Goal: Task Accomplishment & Management: Complete application form

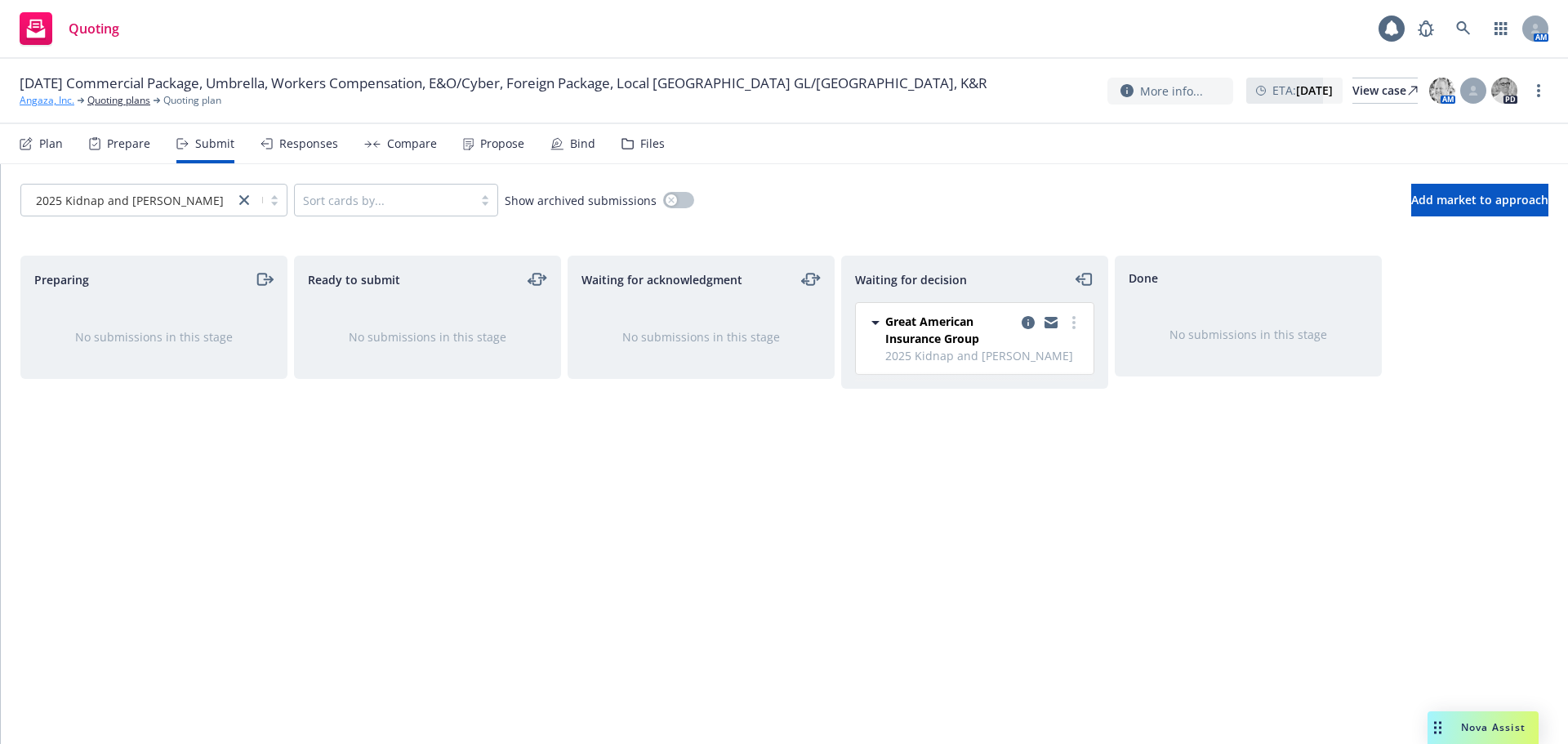
click at [46, 100] on link "Angaza, Inc." at bounding box center [47, 100] width 55 height 15
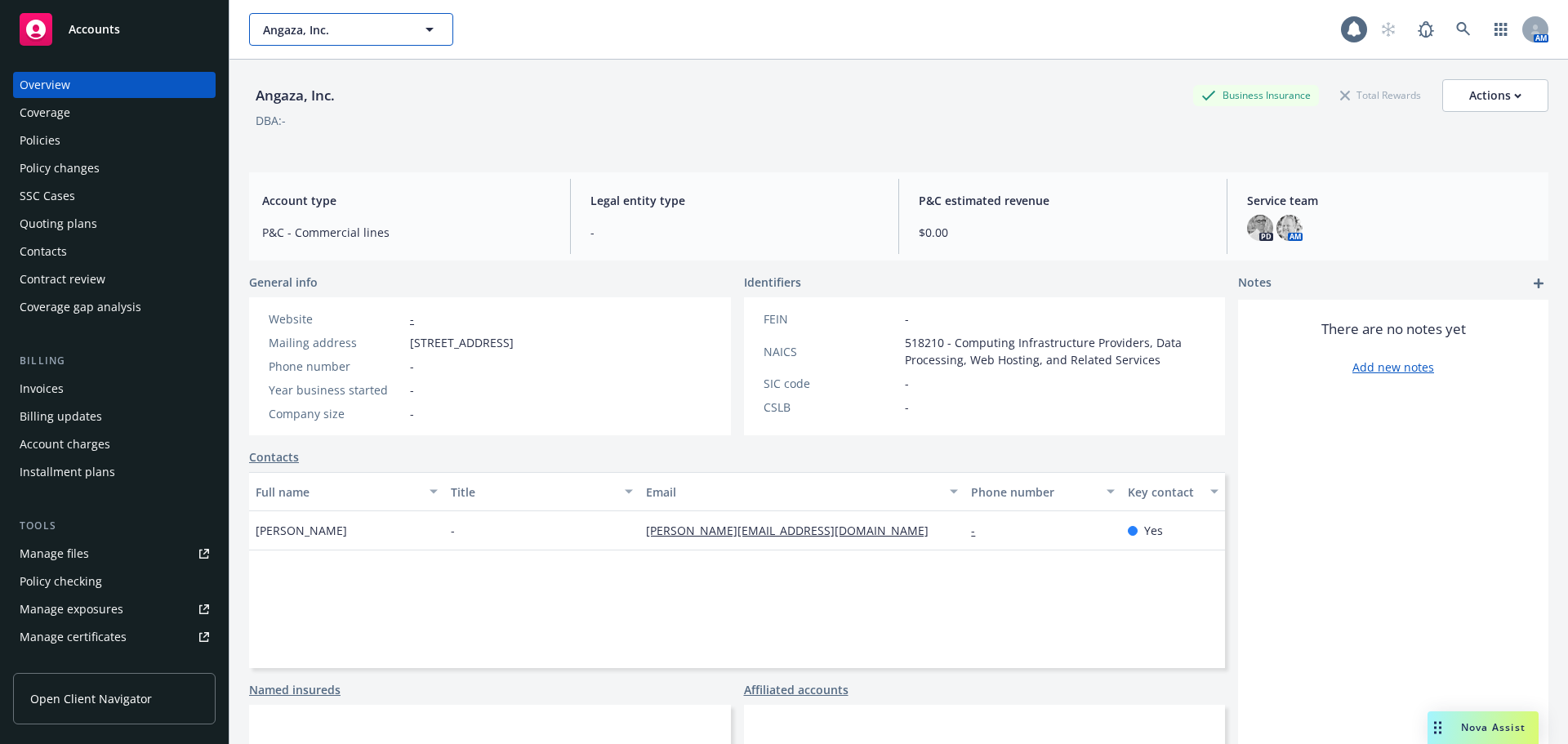
click at [377, 23] on span "Angaza, Inc." at bounding box center [333, 29] width 142 height 17
type input "acryl"
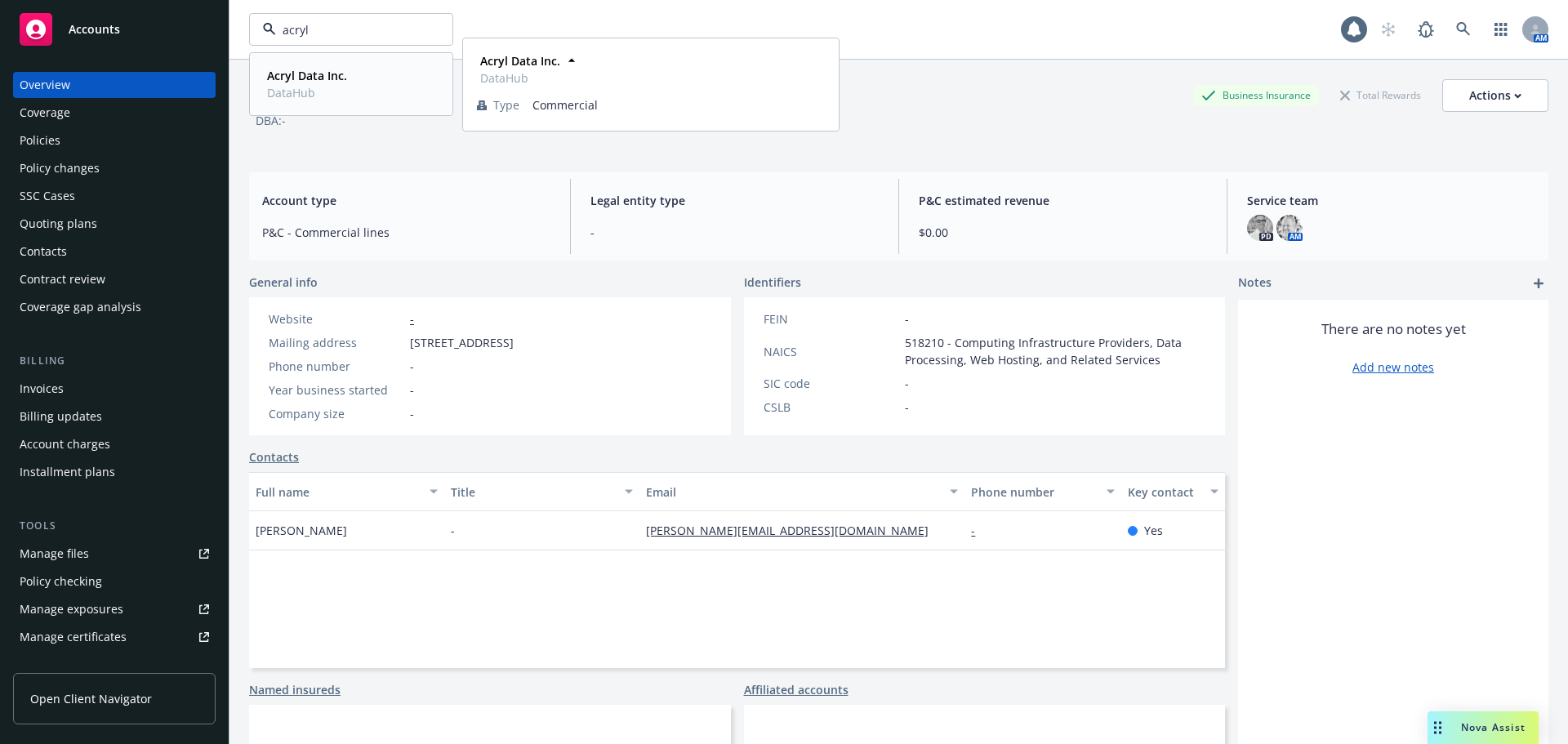
click at [303, 80] on strong "Acryl Data Inc." at bounding box center [307, 76] width 80 height 16
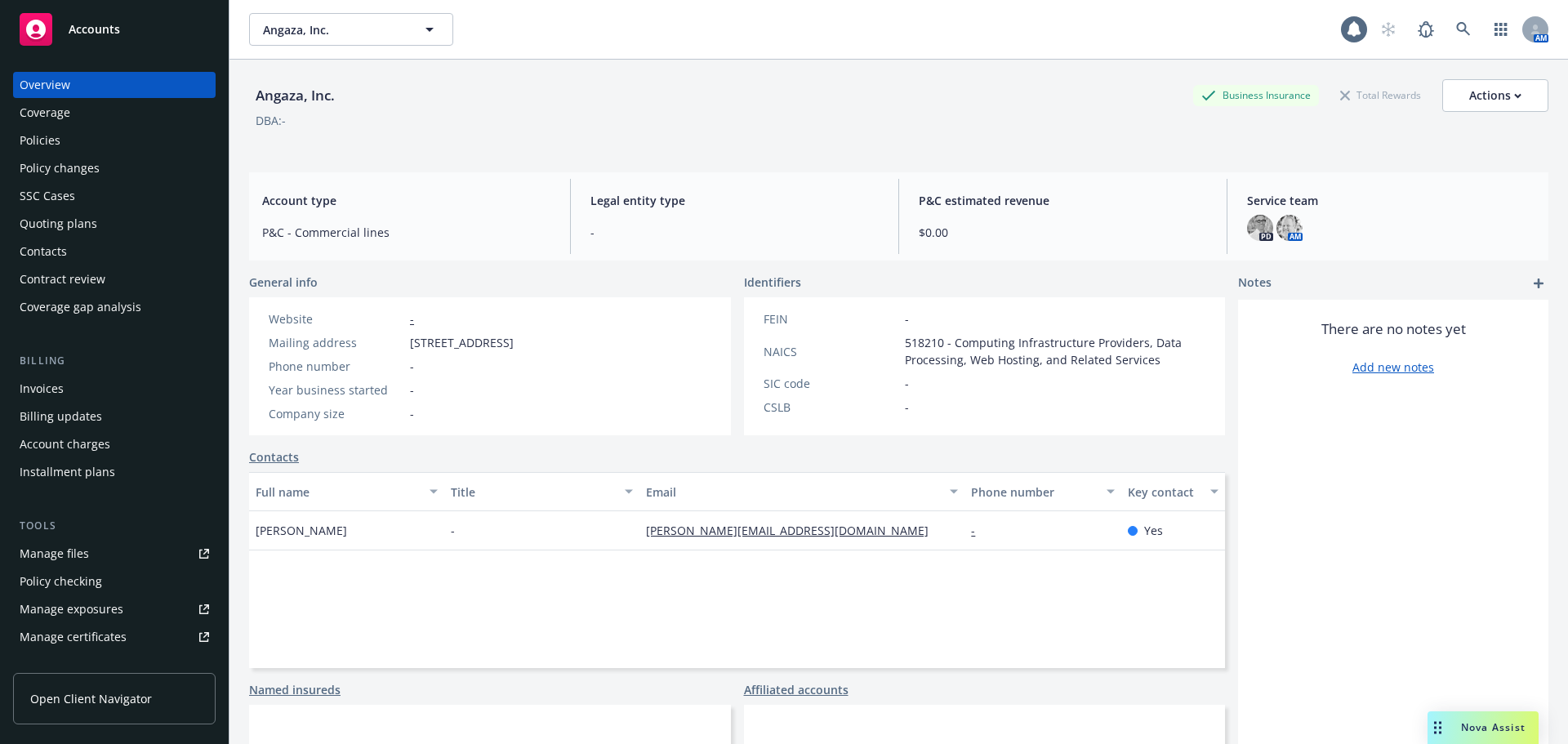
click at [83, 138] on div "Policies" at bounding box center [113, 141] width 189 height 26
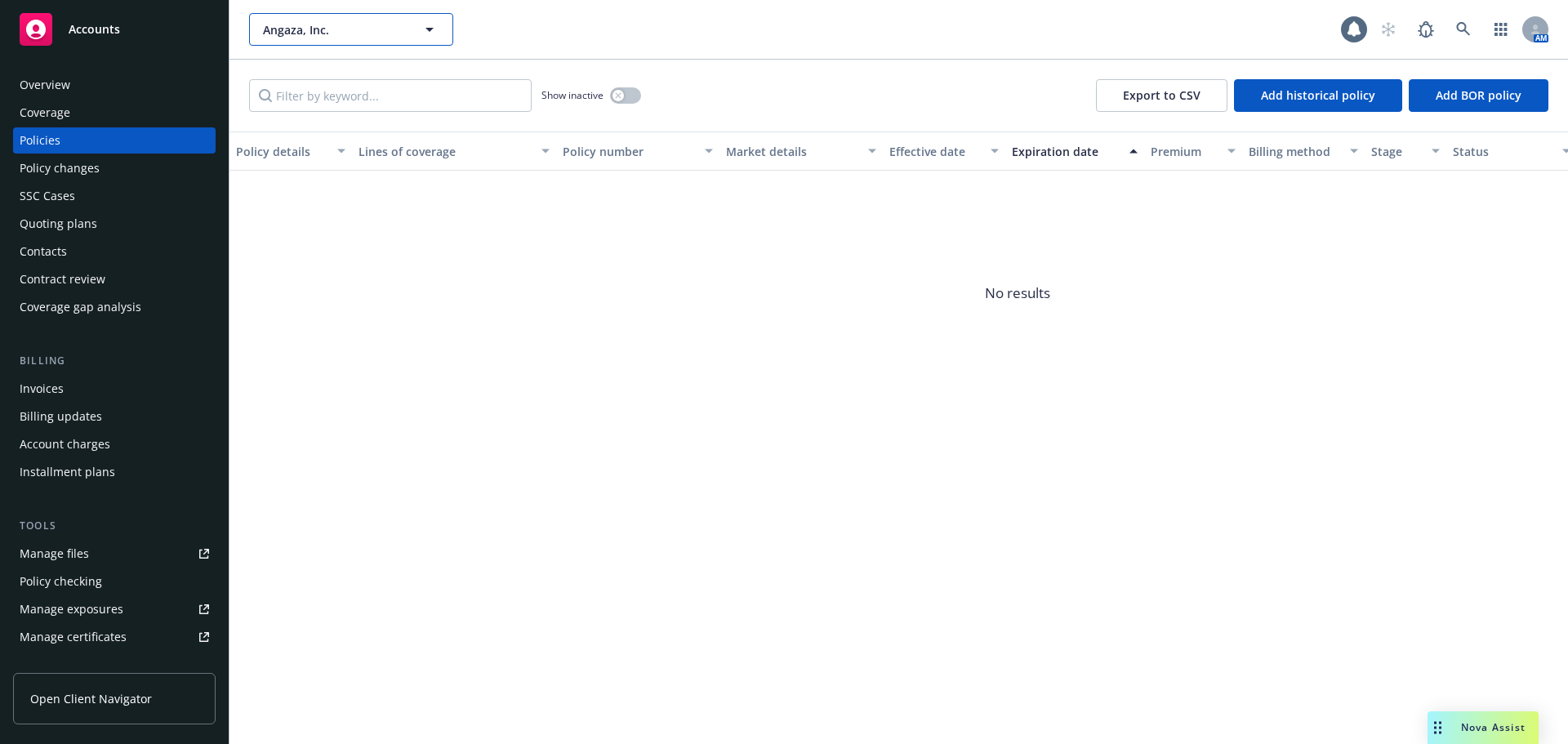
click at [353, 31] on span "Angaza, Inc." at bounding box center [333, 29] width 142 height 17
type input "acryl"
click at [317, 77] on strong "Acryl Data Inc." at bounding box center [307, 76] width 80 height 16
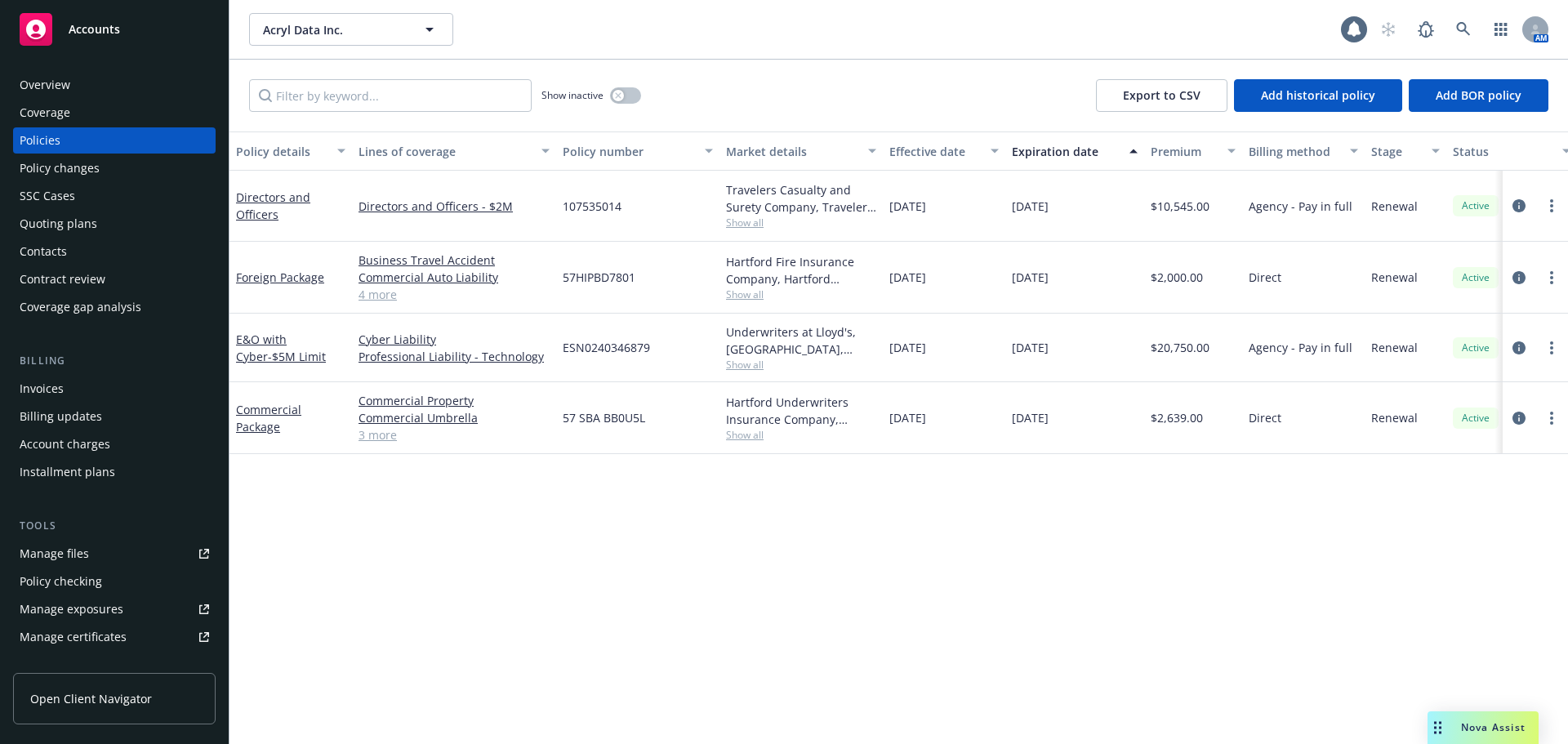
click at [104, 218] on div "Quoting plans" at bounding box center [113, 224] width 189 height 26
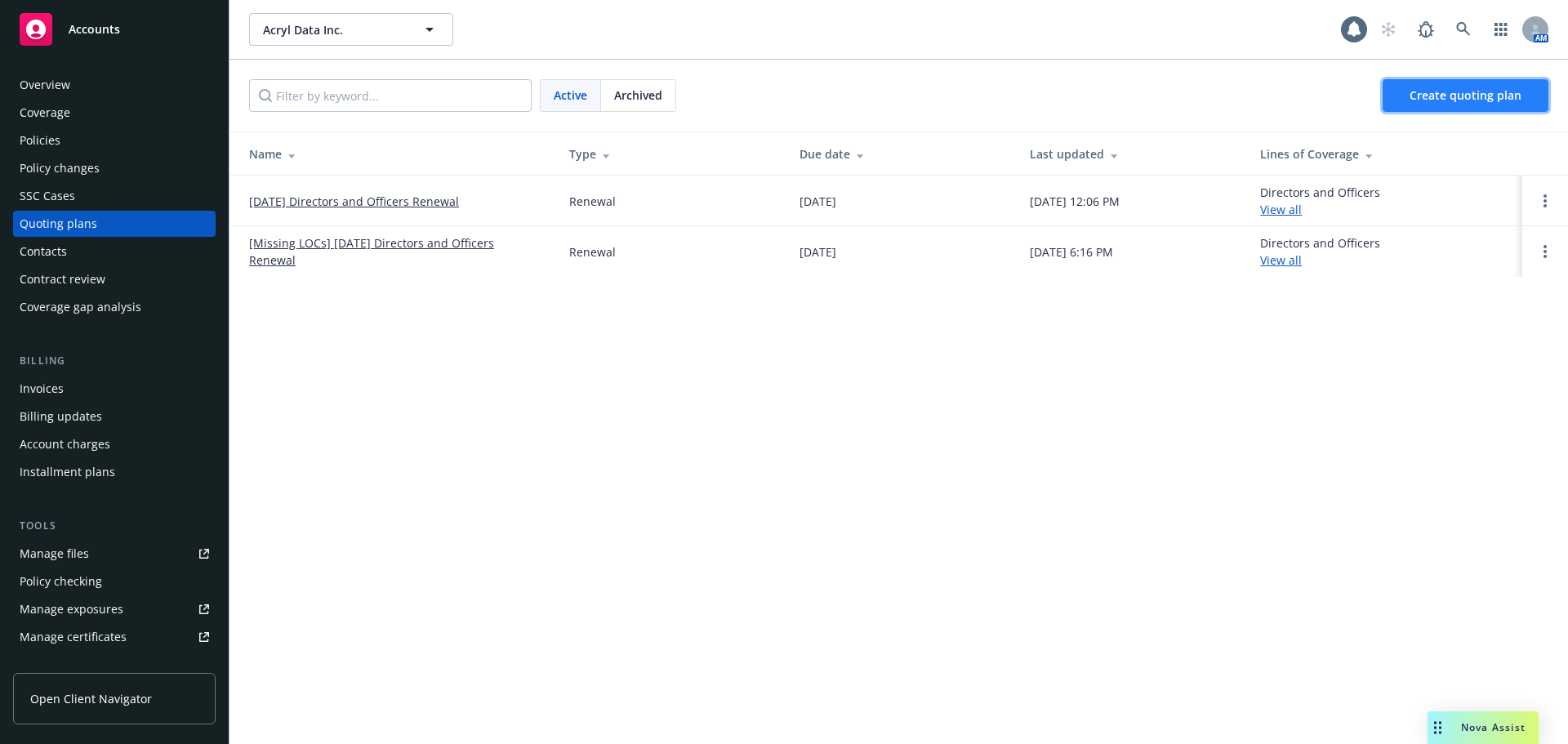
click at [1467, 98] on span "Create quoting plan" at bounding box center [1464, 95] width 112 height 16
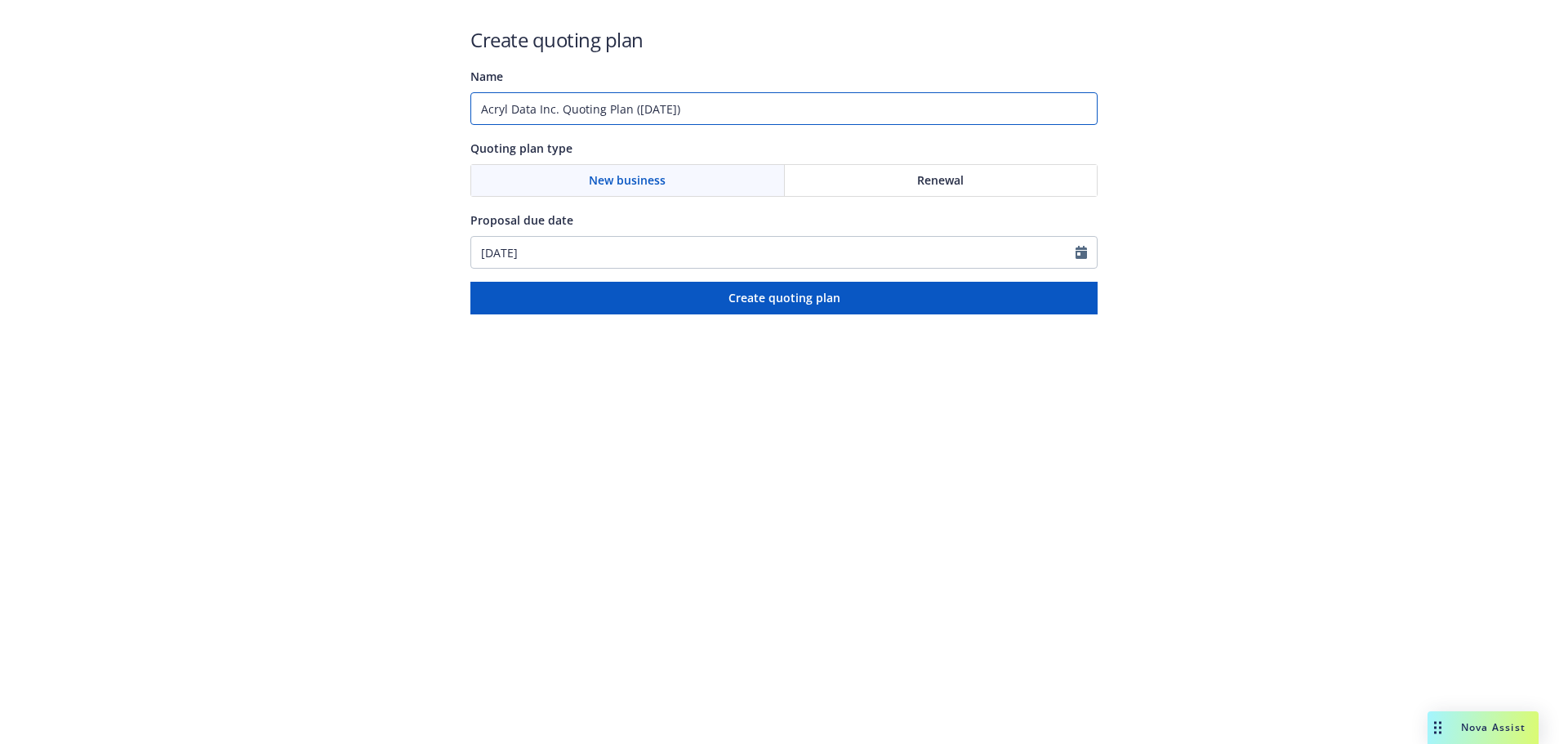
click at [789, 99] on input "Acryl Data Inc. Quoting Plan (2025-09-17)" at bounding box center [784, 108] width 627 height 33
click at [785, 104] on input "Acryl Data Inc. Quoting Plan (2025-09-17)" at bounding box center [784, 108] width 627 height 33
type input "A"
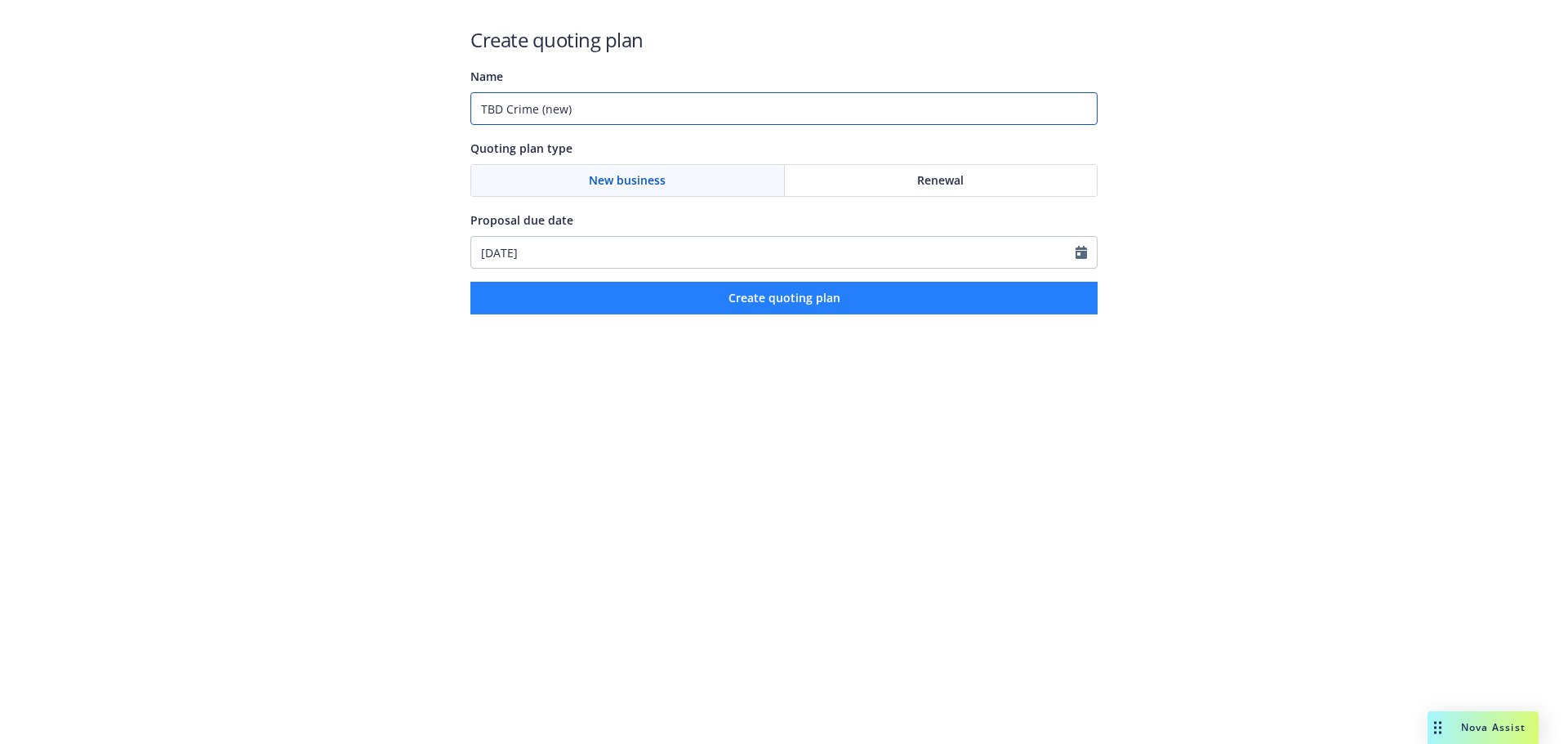
type input "TBD Crime (new)"
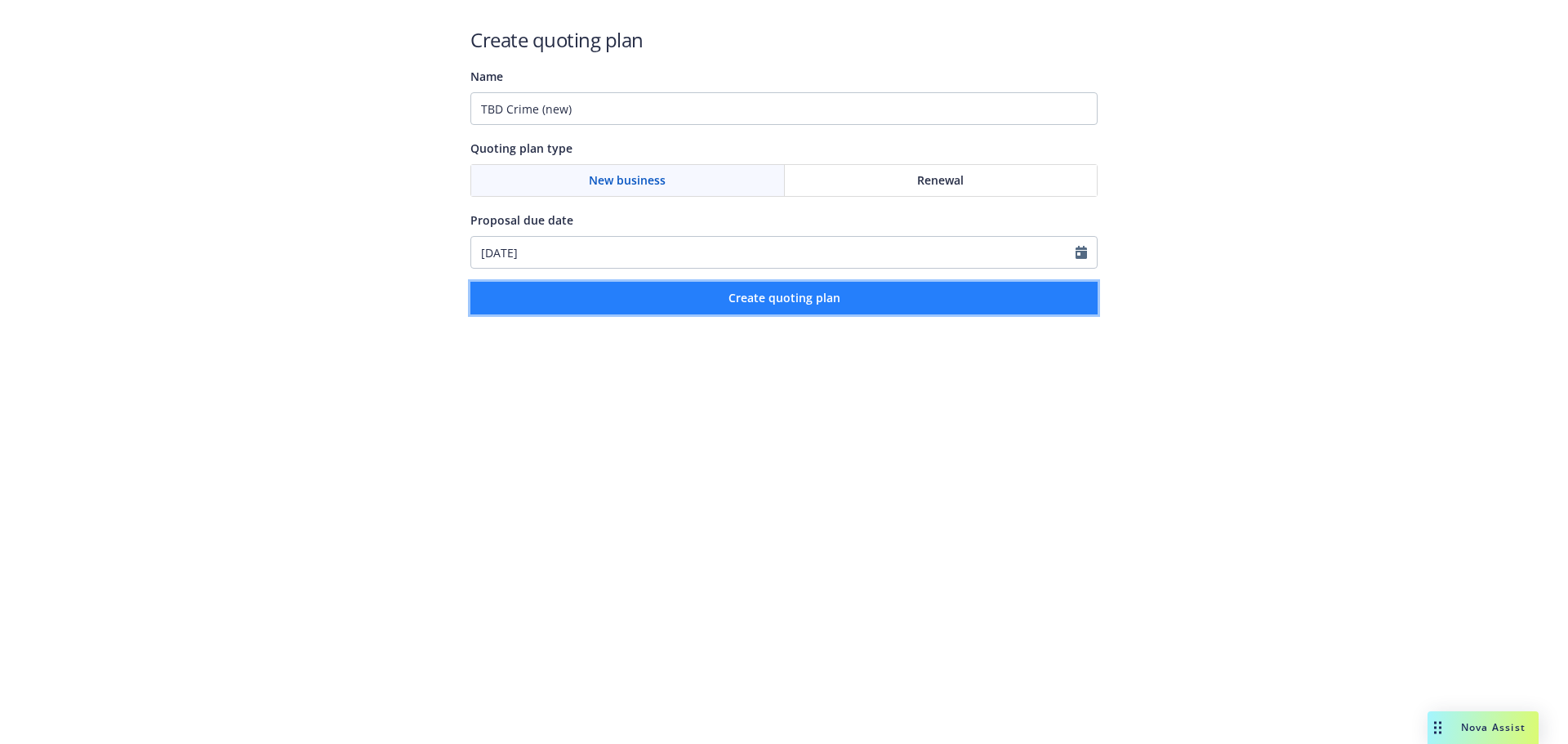
click at [910, 289] on button "Create quoting plan" at bounding box center [784, 297] width 627 height 33
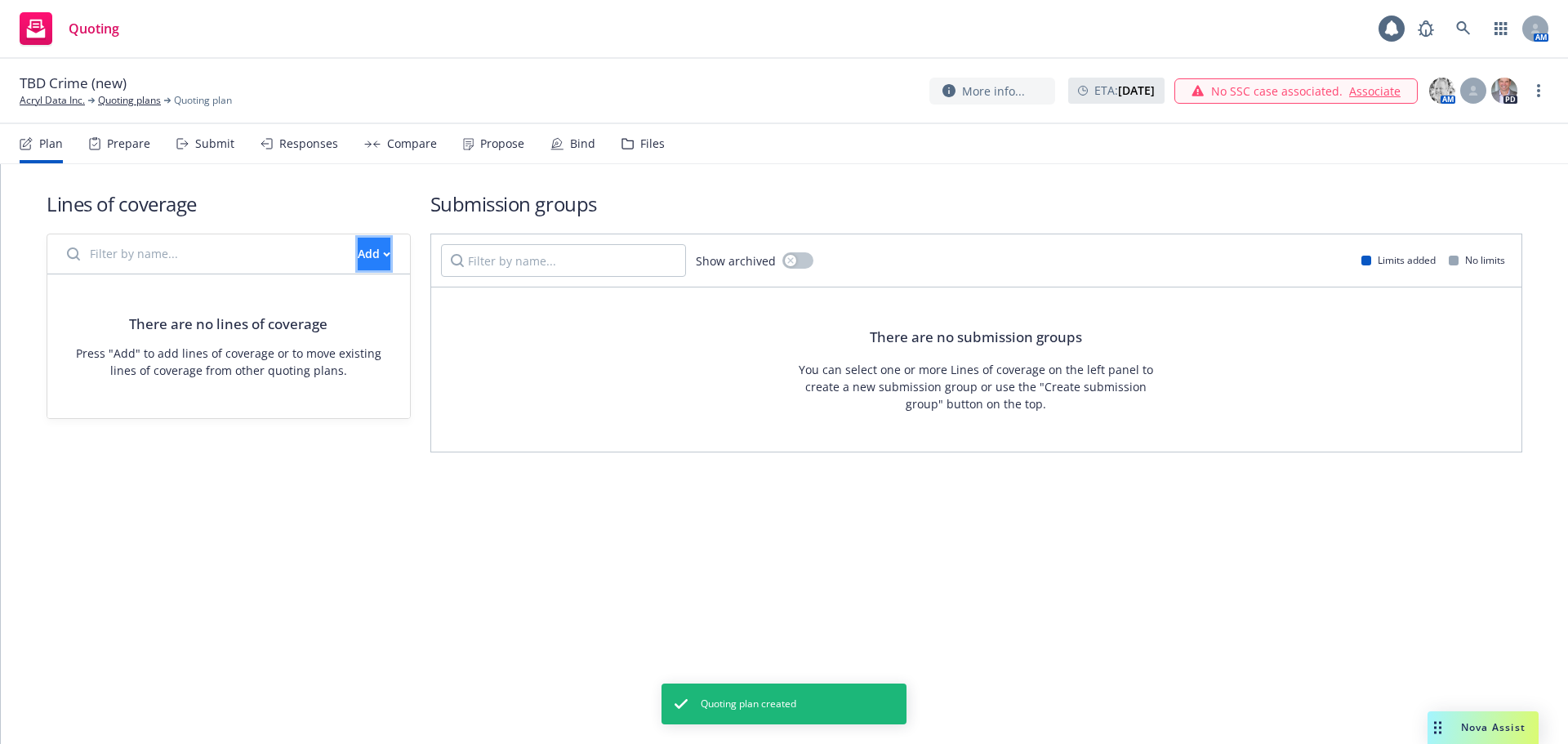
click at [358, 261] on div "Add" at bounding box center [374, 253] width 33 height 31
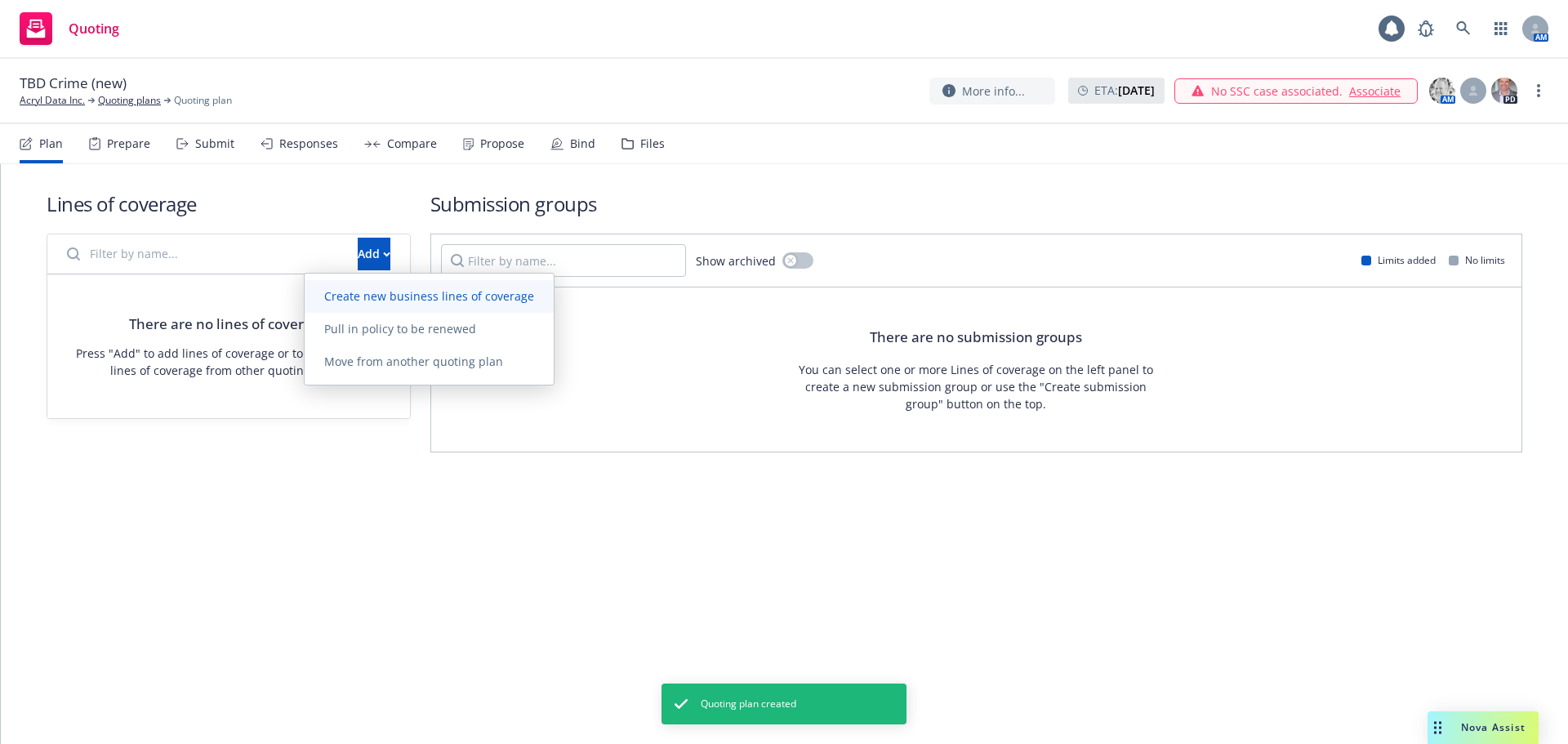
click at [365, 294] on span "Create new business lines of coverage" at bounding box center [428, 296] width 249 height 16
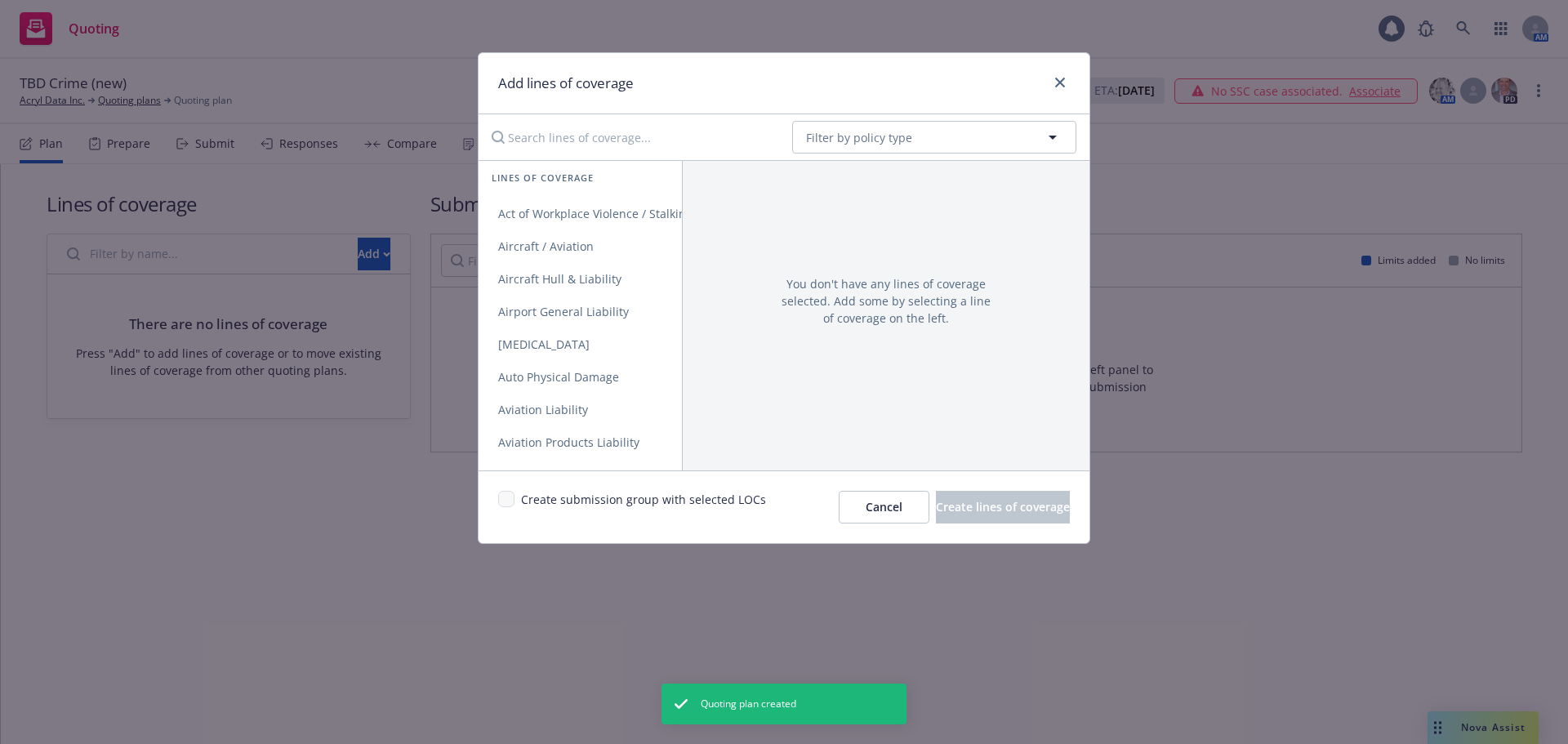
click at [572, 142] on input "Search lines of coverage..." at bounding box center [631, 136] width 297 height 33
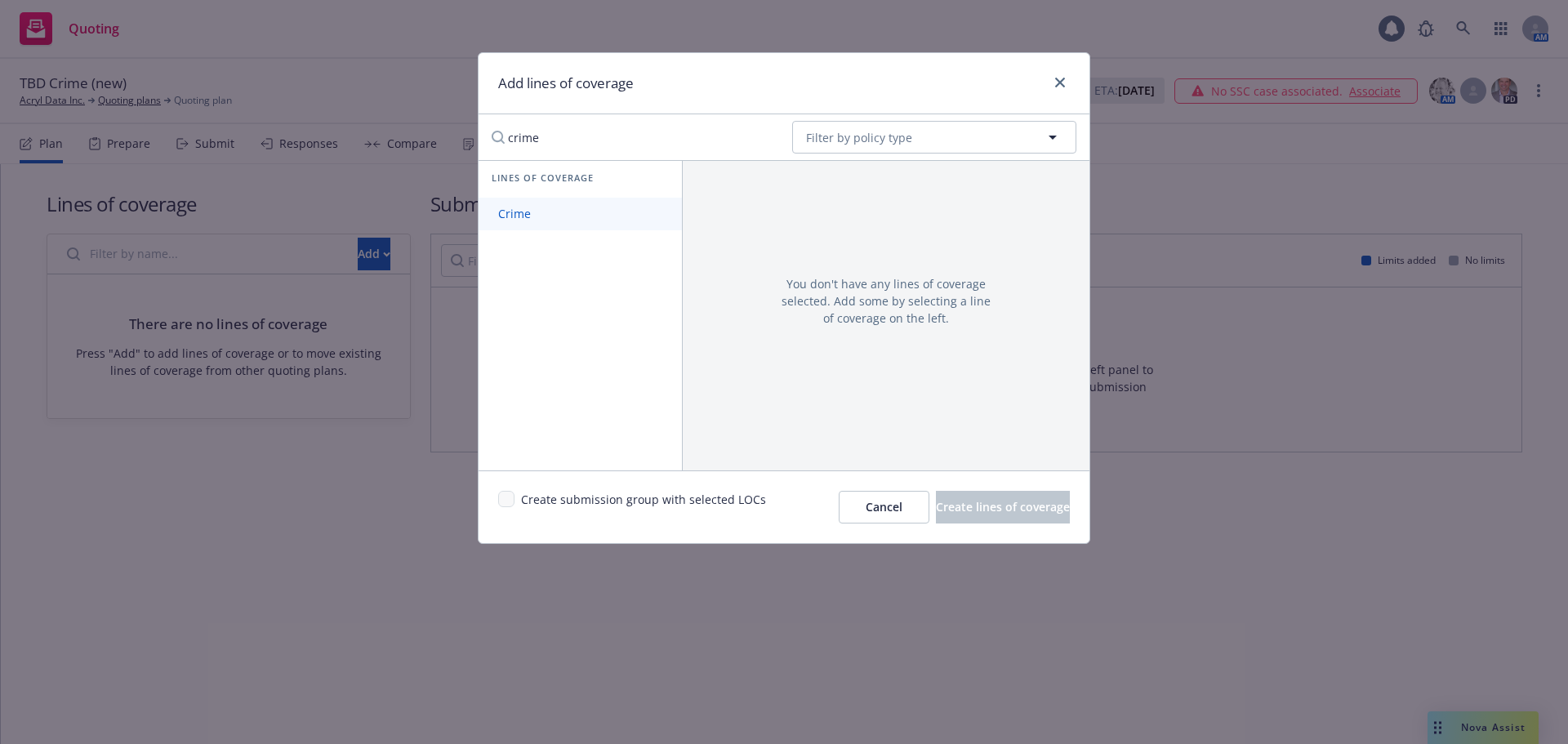
type input "crime"
click at [527, 210] on span "Crime" at bounding box center [514, 214] width 72 height 16
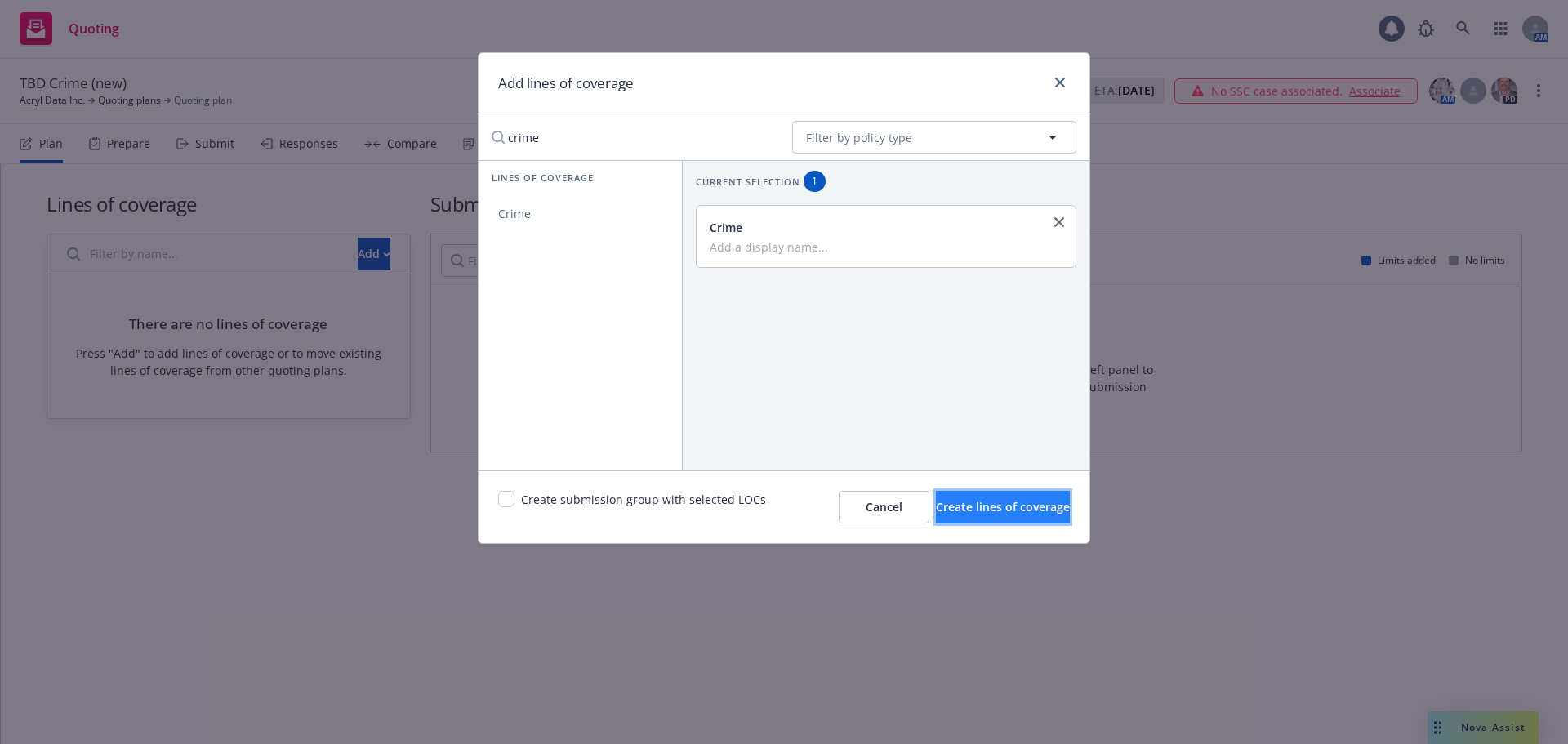
click at [987, 512] on span "Create lines of coverage" at bounding box center [1003, 507] width 134 height 16
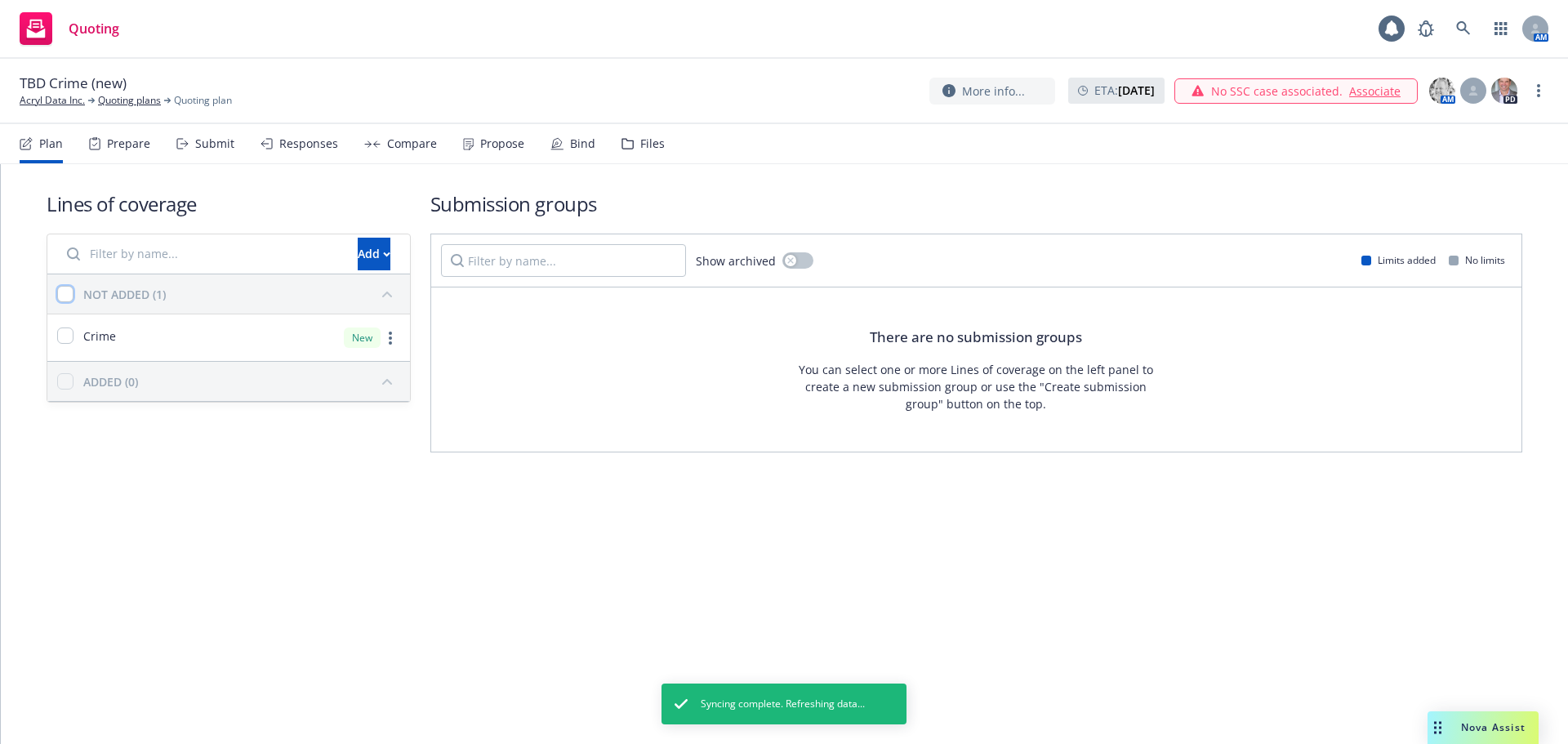
click at [62, 292] on input "checkbox" at bounding box center [65, 294] width 17 height 17
checkbox input "true"
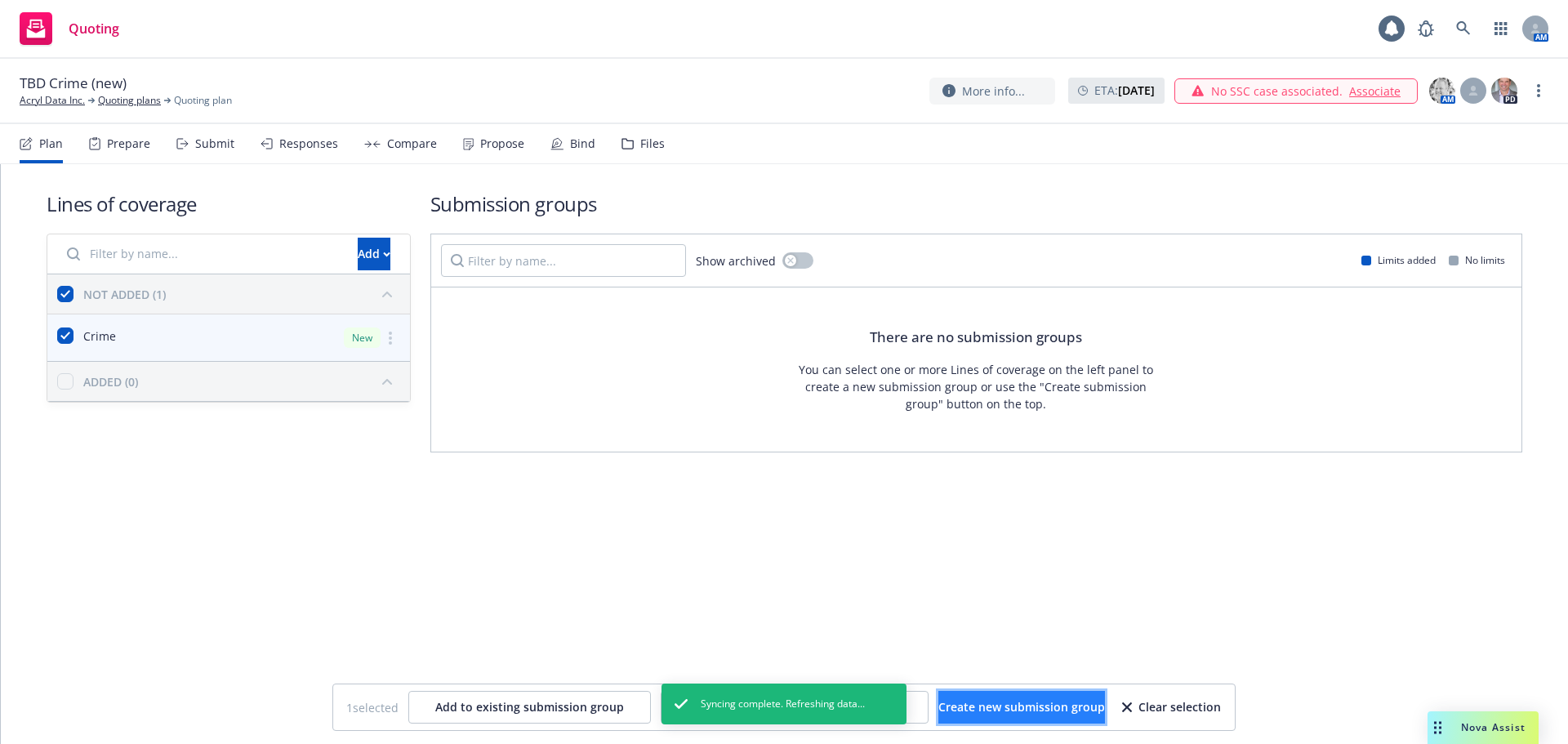
click at [961, 697] on button "Create new submission group" at bounding box center [1021, 706] width 166 height 33
checkbox input "false"
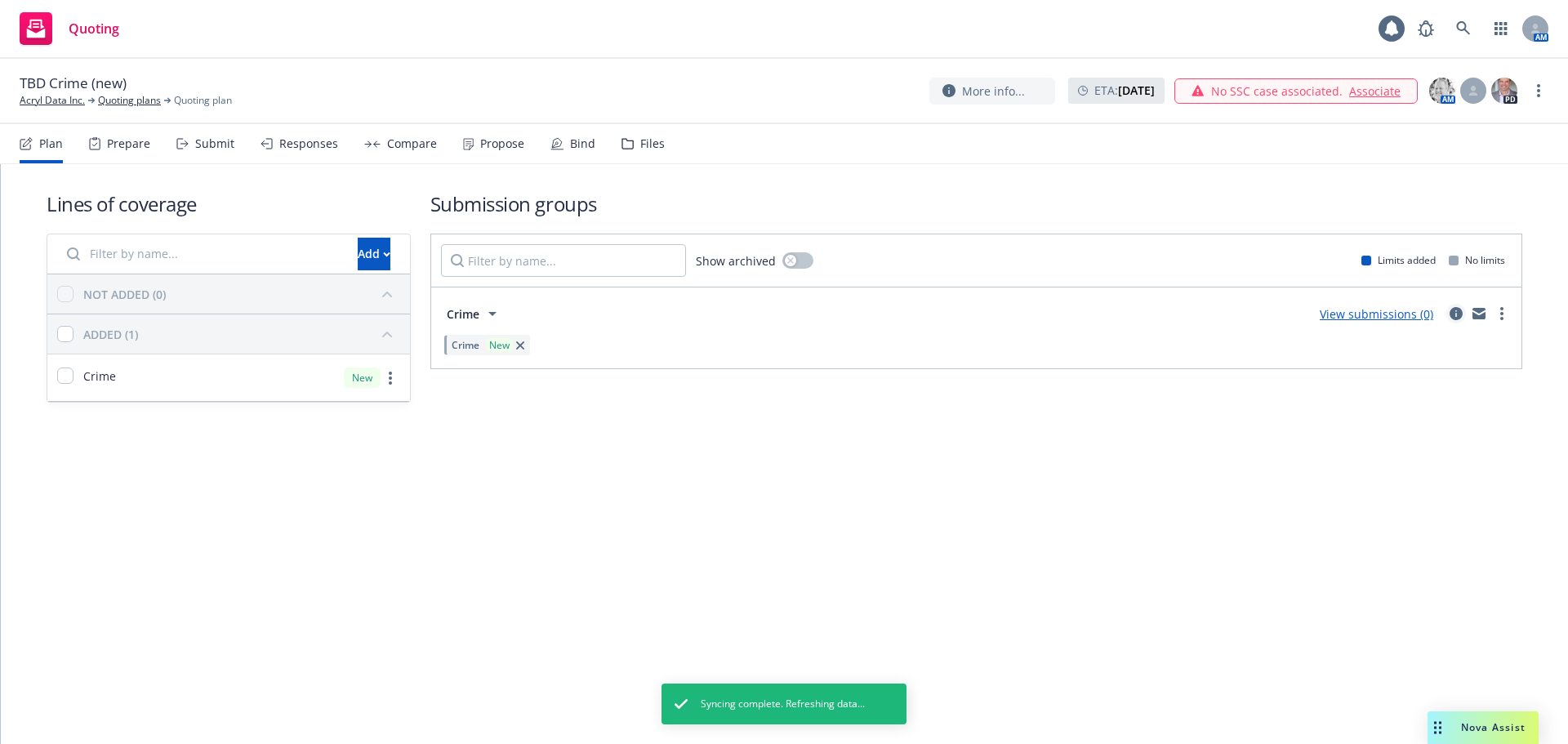
click at [1459, 315] on icon "circleInformation" at bounding box center [1455, 313] width 13 height 13
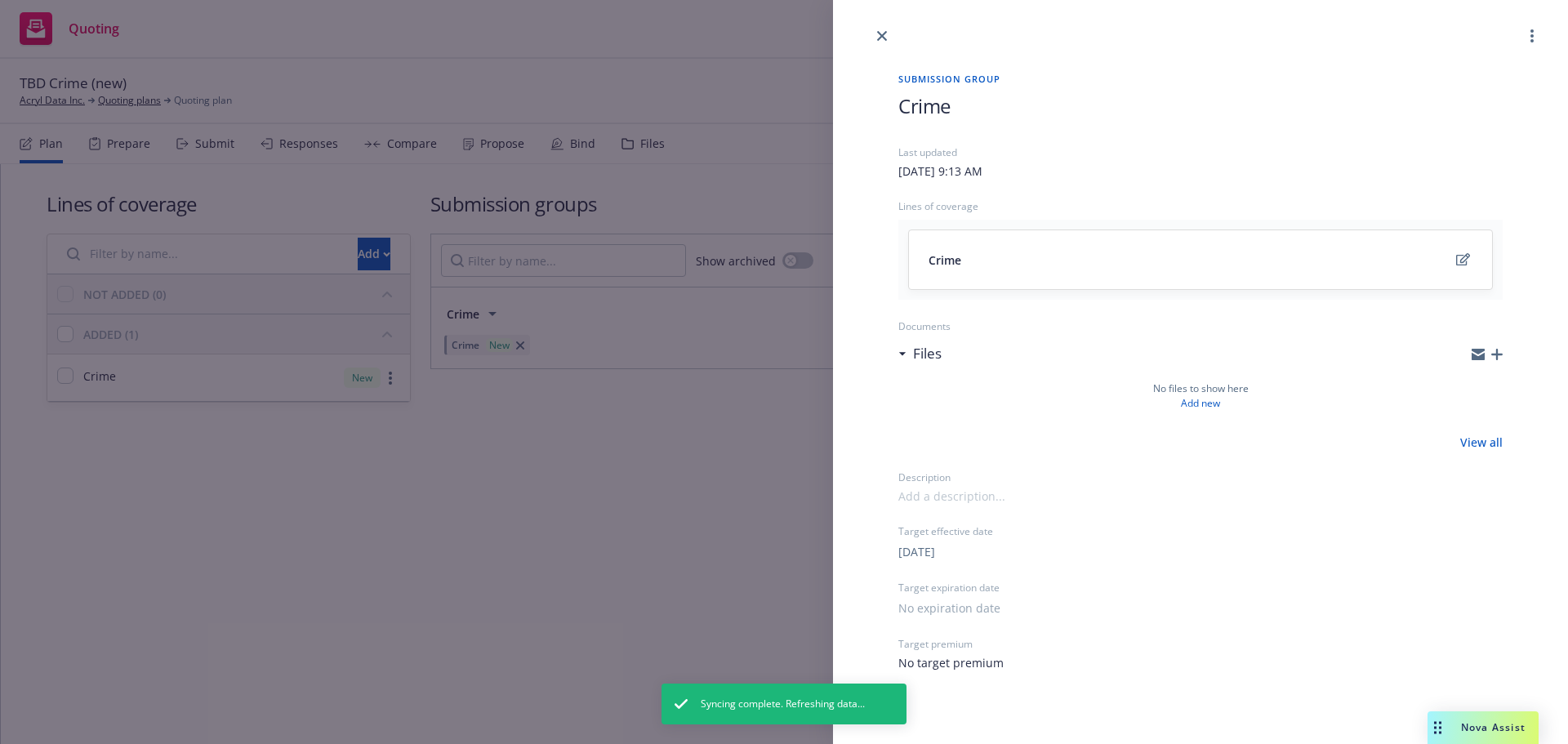
click at [902, 102] on span "Crime" at bounding box center [923, 106] width 52 height 27
click at [663, 37] on div "Submission group 2025 Crime Last updated Wednesday, September 17, 2025 at 9:13 …" at bounding box center [784, 372] width 1568 height 744
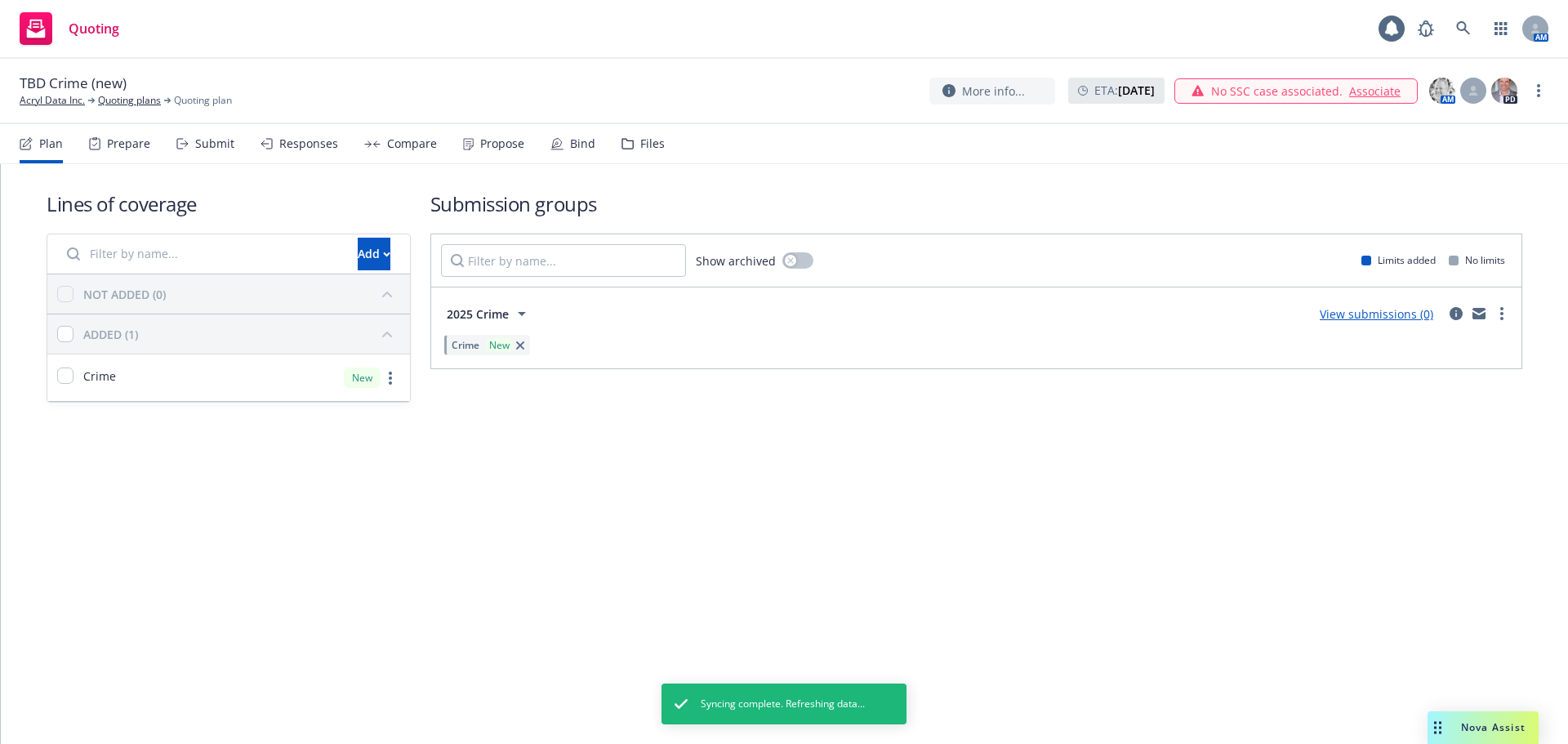
click at [1353, 315] on link "View submissions (0)" at bounding box center [1375, 314] width 113 height 16
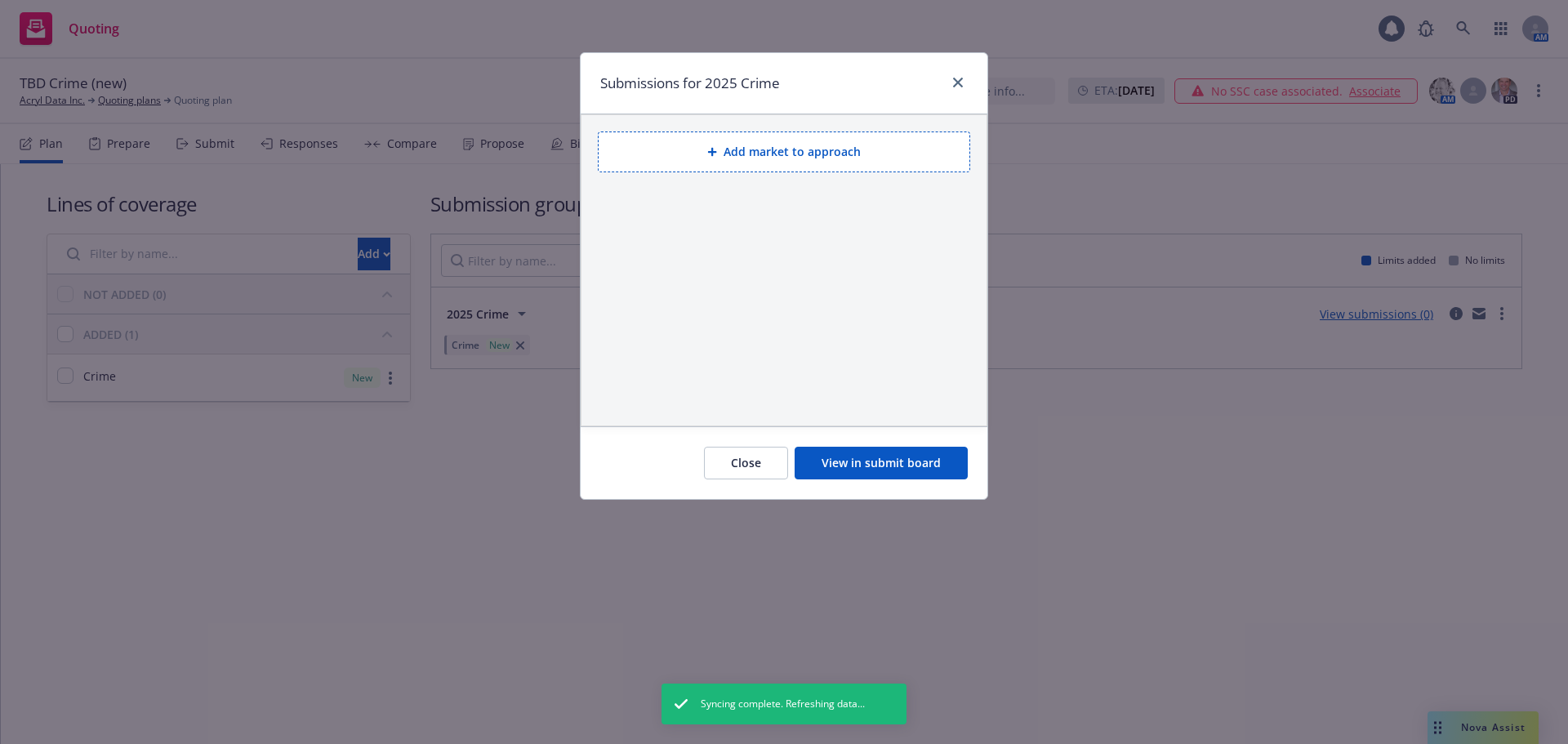
click at [879, 465] on button "View in submit board" at bounding box center [880, 463] width 173 height 33
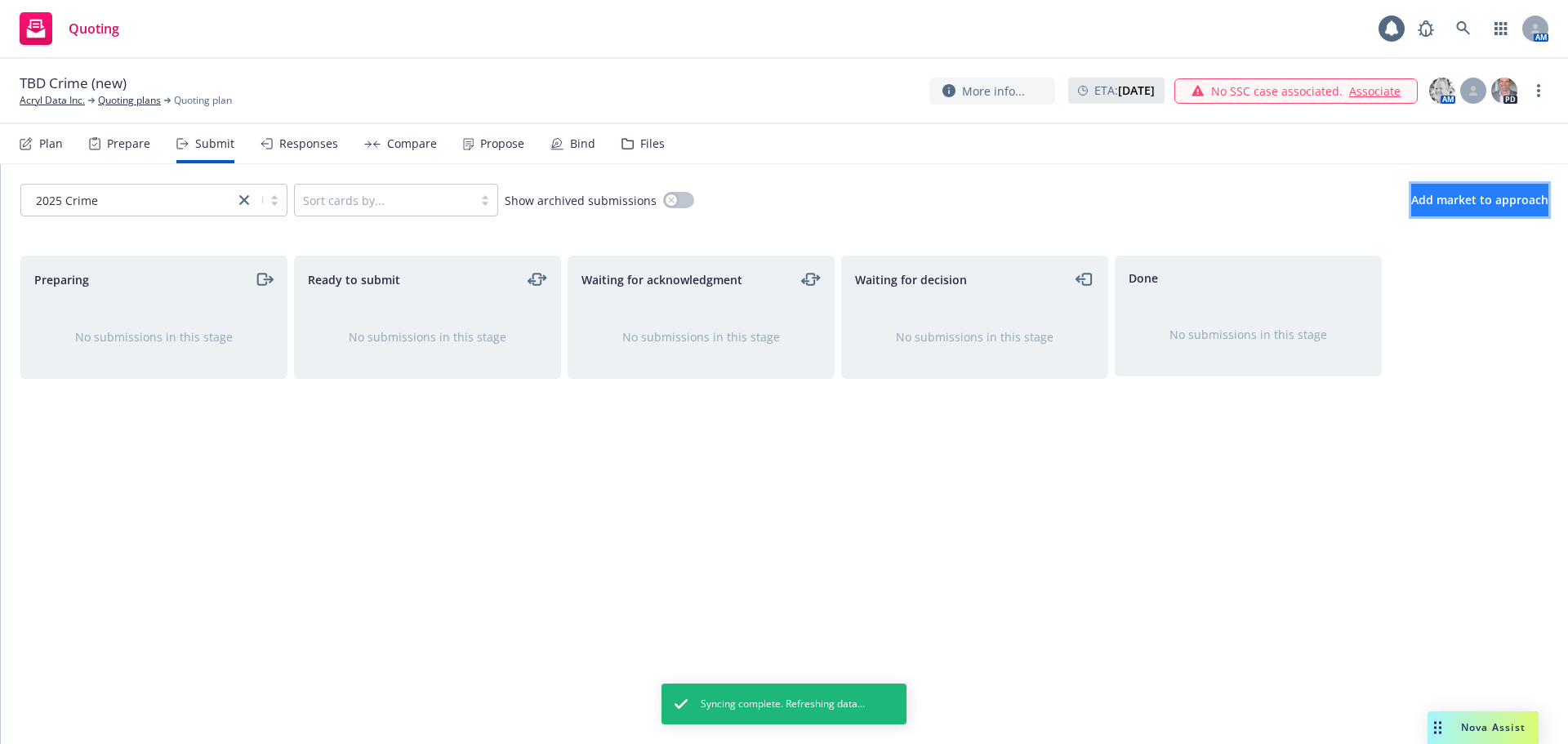
click at [1463, 196] on span "Add market to approach" at bounding box center [1479, 200] width 137 height 16
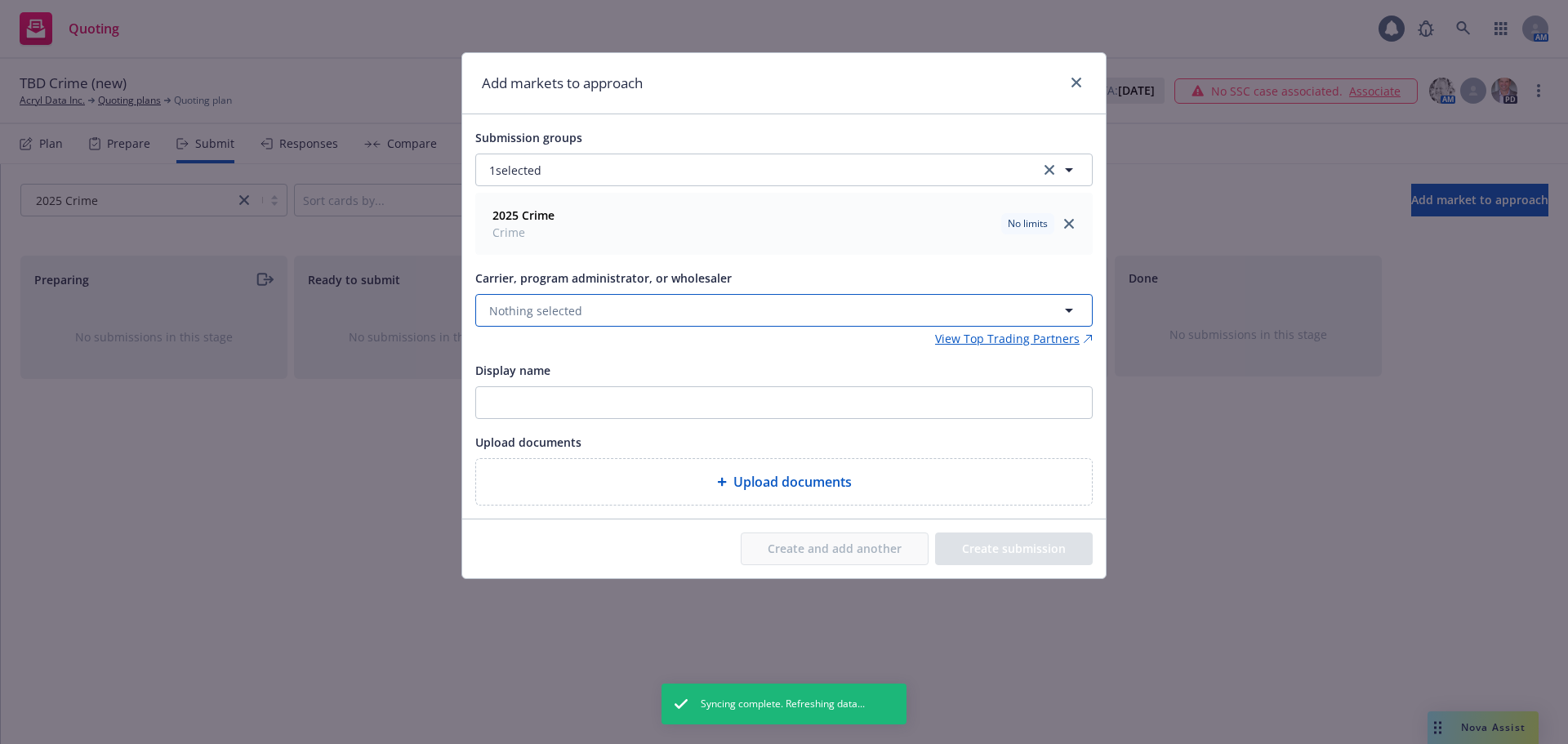
click at [646, 299] on button "Nothing selected" at bounding box center [784, 310] width 617 height 33
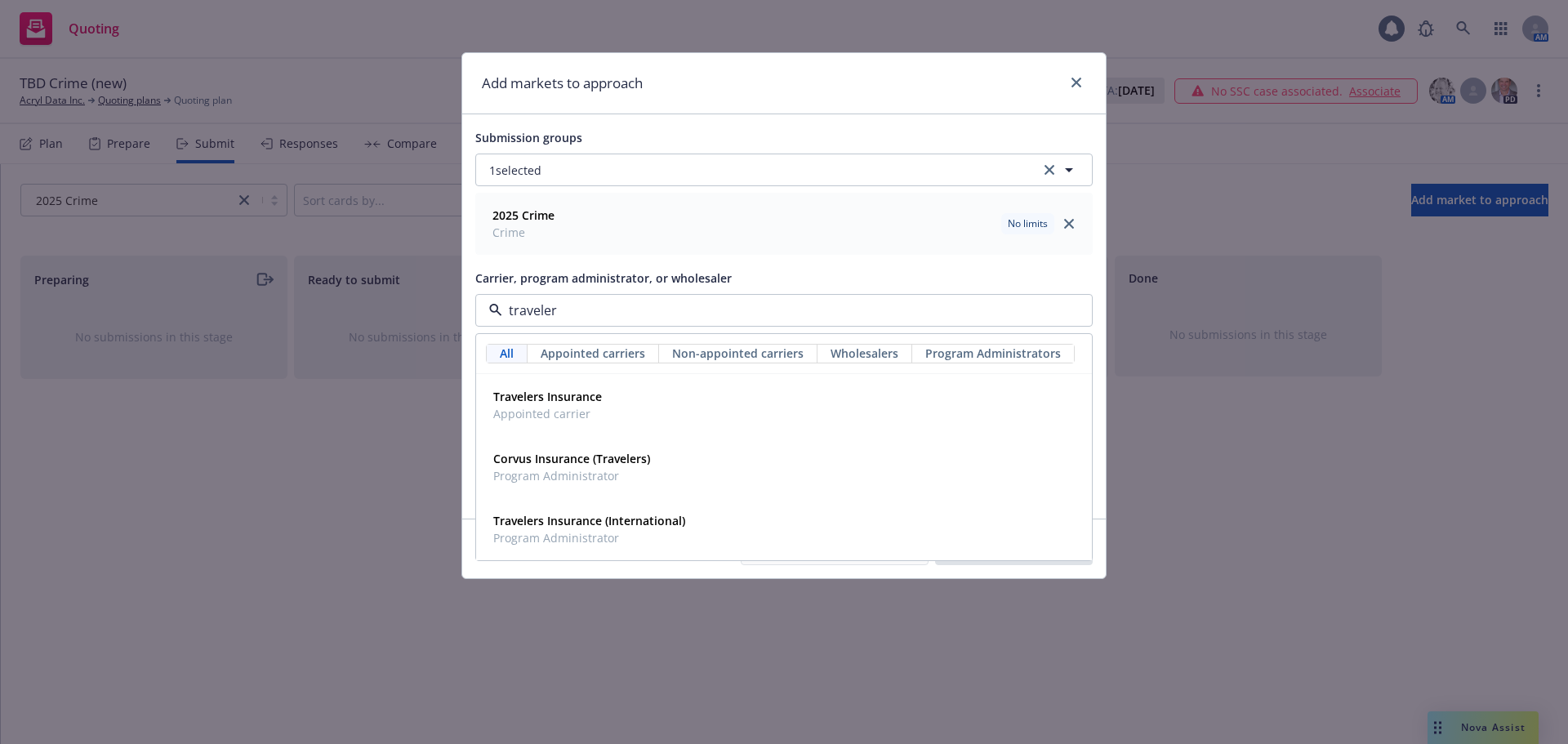
type input "travelers"
click at [547, 395] on strong "Travelers Insurance" at bounding box center [547, 397] width 108 height 16
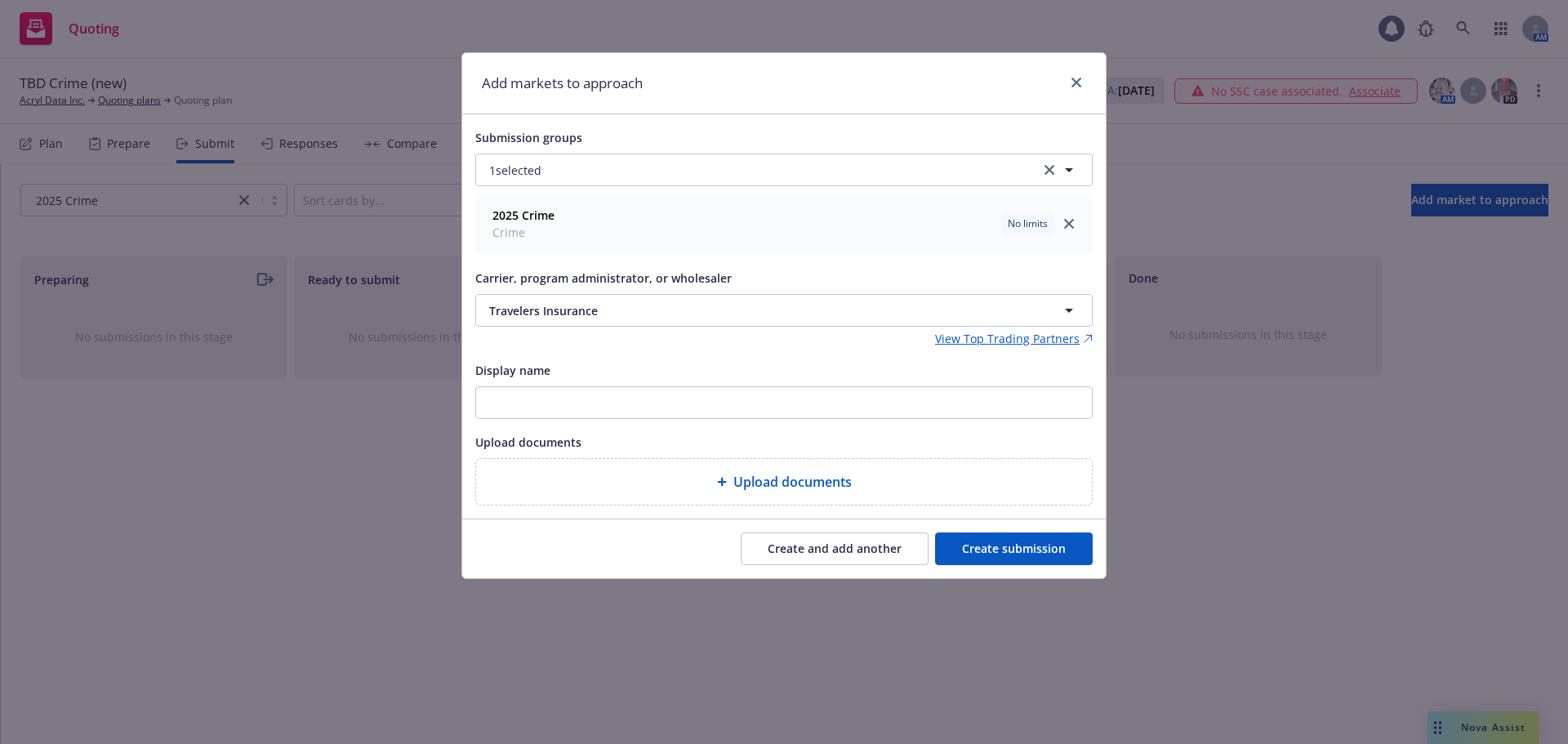
click at [1033, 542] on button "Create submission" at bounding box center [1013, 548] width 157 height 33
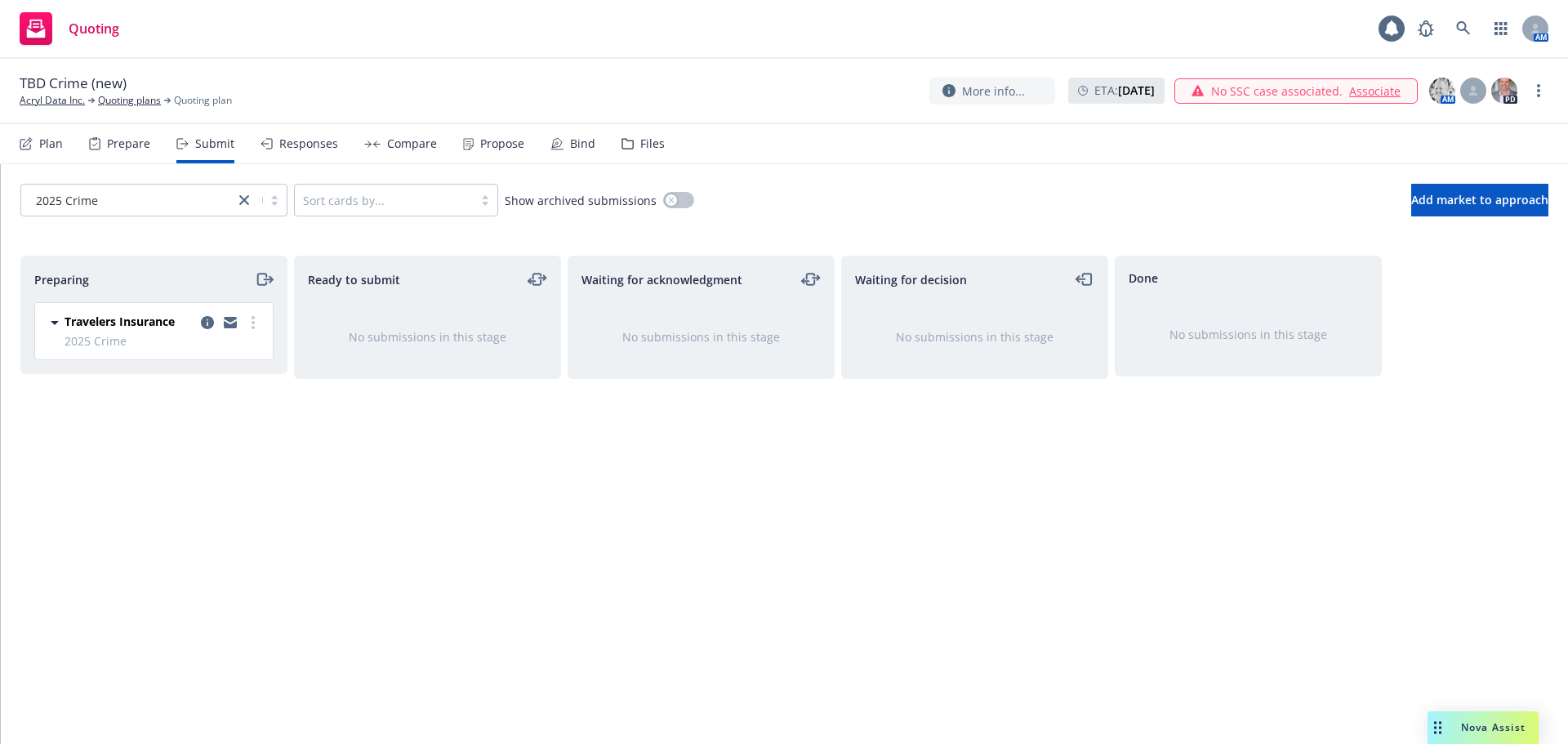
click at [643, 142] on div "Files" at bounding box center [653, 143] width 25 height 13
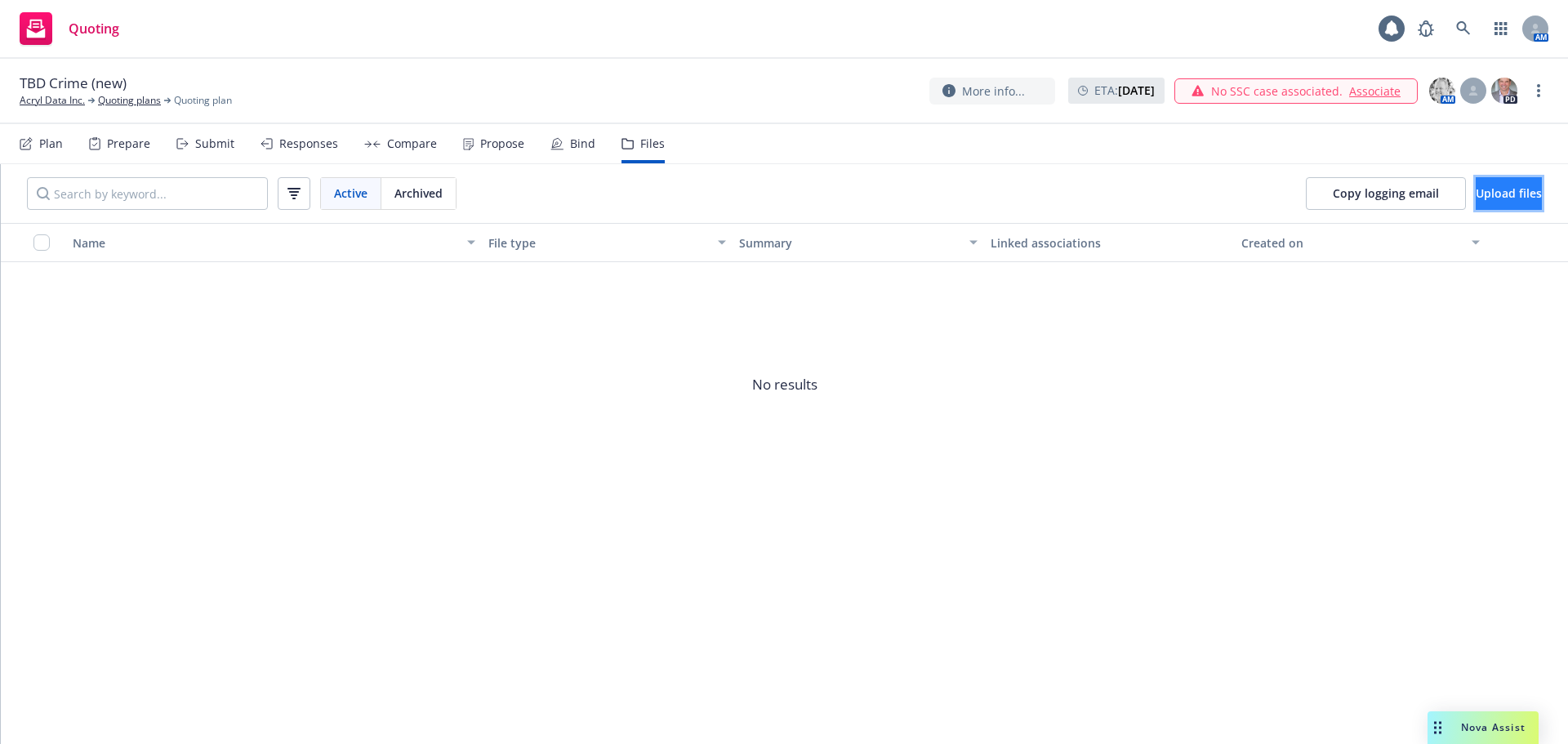
click at [1490, 190] on span "Upload files" at bounding box center [1508, 193] width 66 height 16
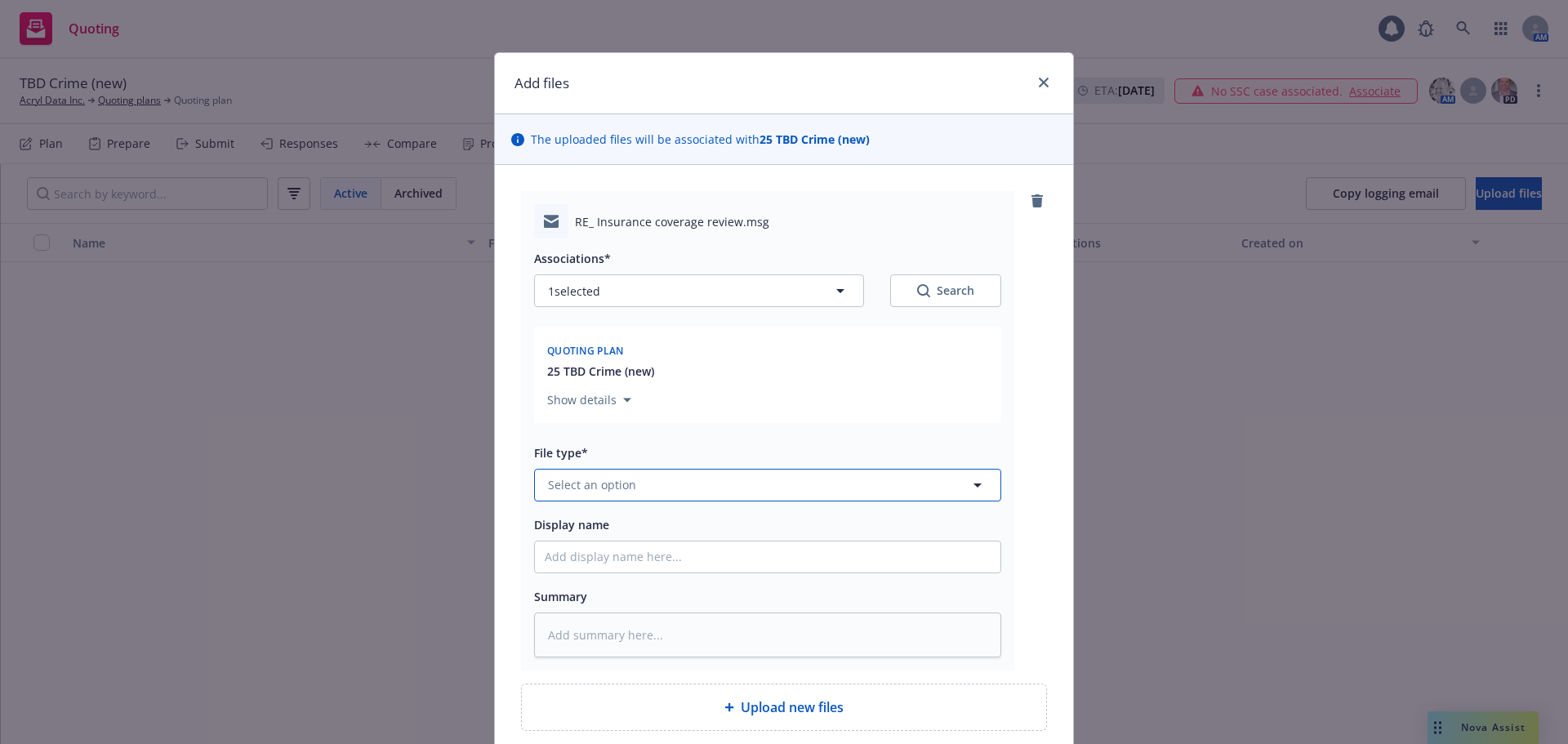
drag, startPoint x: 667, startPoint y: 468, endPoint x: 690, endPoint y: 478, distance: 25.1
click at [667, 469] on button "Select an option" at bounding box center [767, 485] width 467 height 33
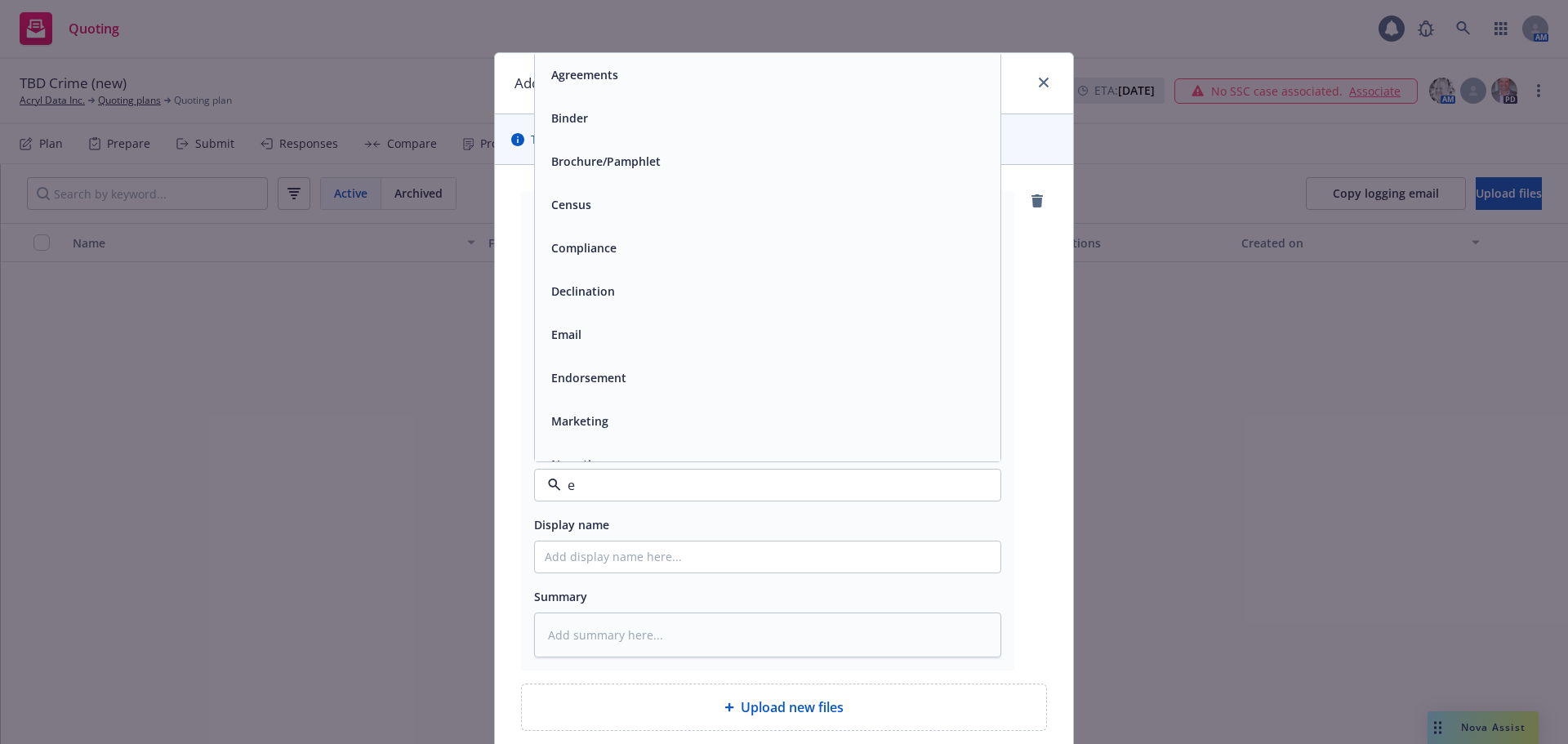
type input "em"
click at [690, 97] on div "Email" at bounding box center [767, 118] width 465 height 43
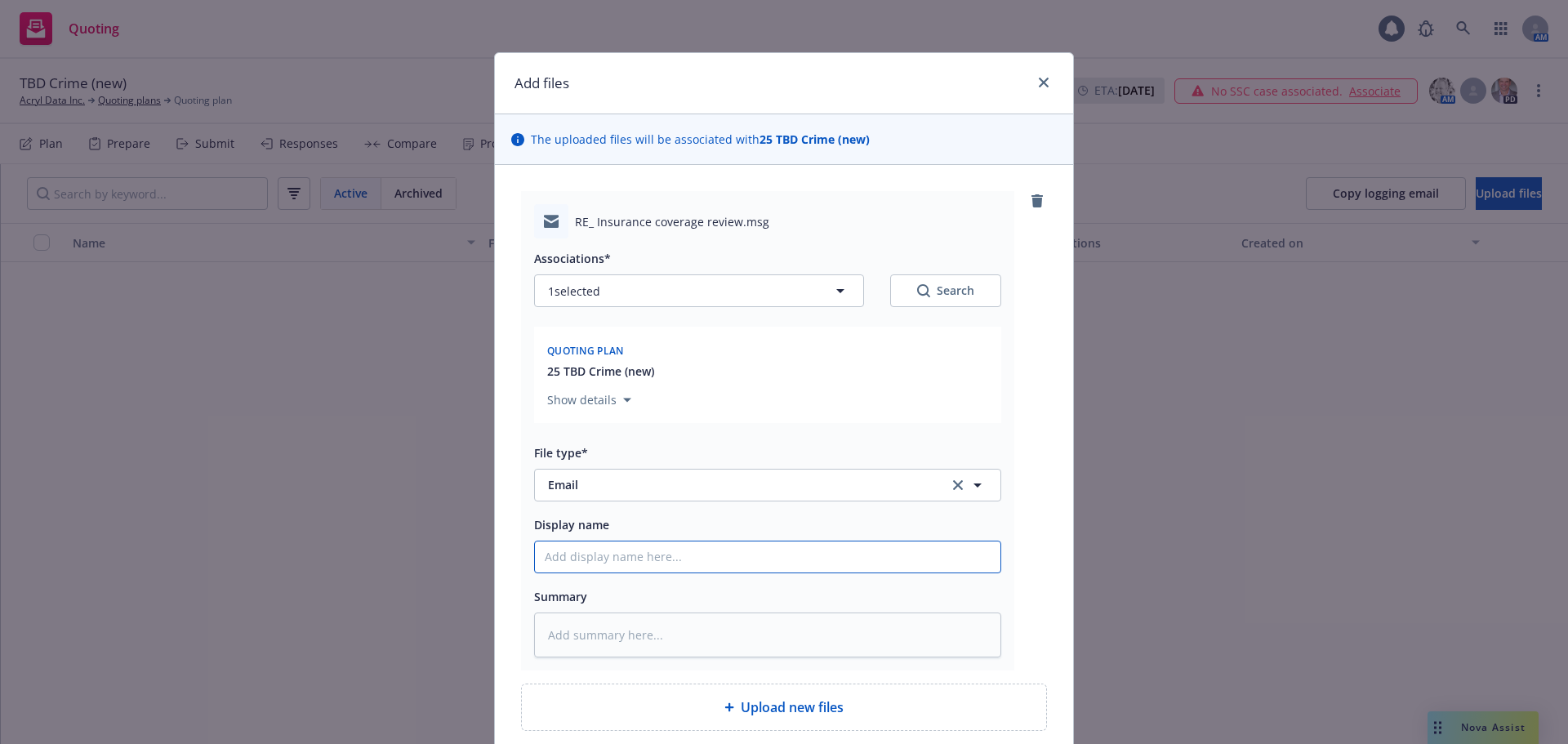
click at [629, 551] on input "Display name" at bounding box center [767, 557] width 465 height 31
type textarea "x"
type input "0"
type textarea "x"
type input "09"
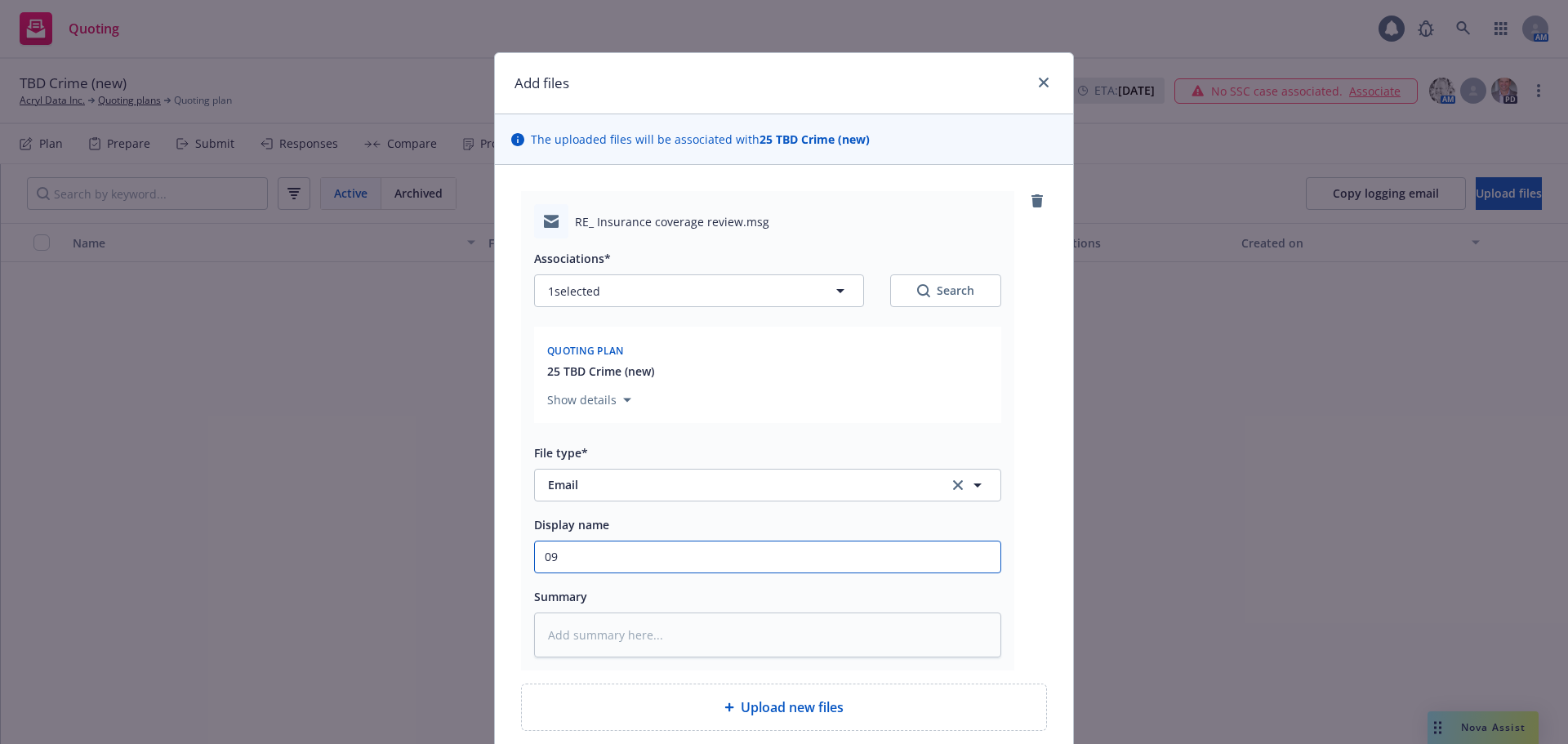
type textarea "x"
type input "09/"
type textarea "x"
type input "09/1"
type textarea "x"
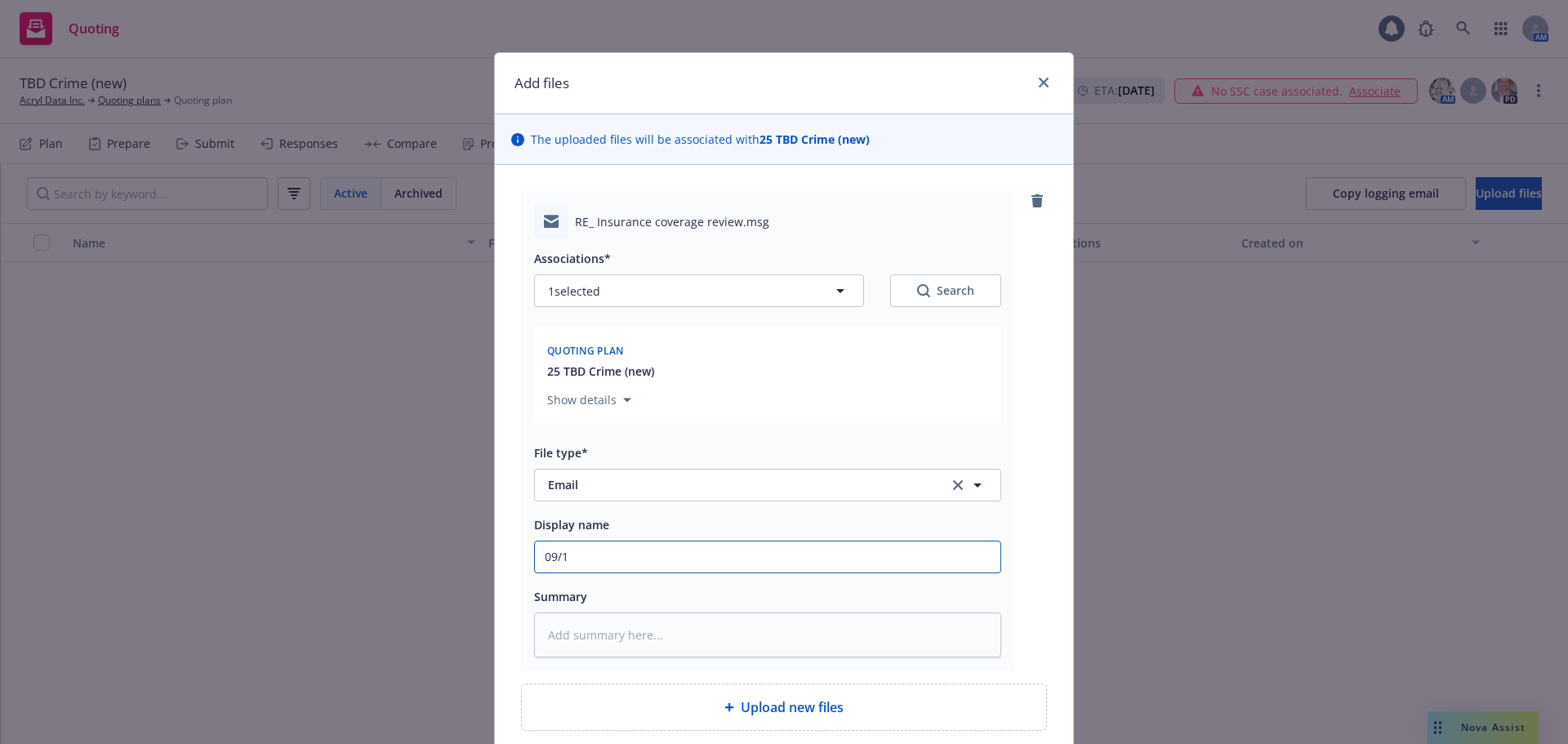
type input "09/17"
type textarea "x"
type input "09/17/"
type textarea "x"
type input "09/17/2"
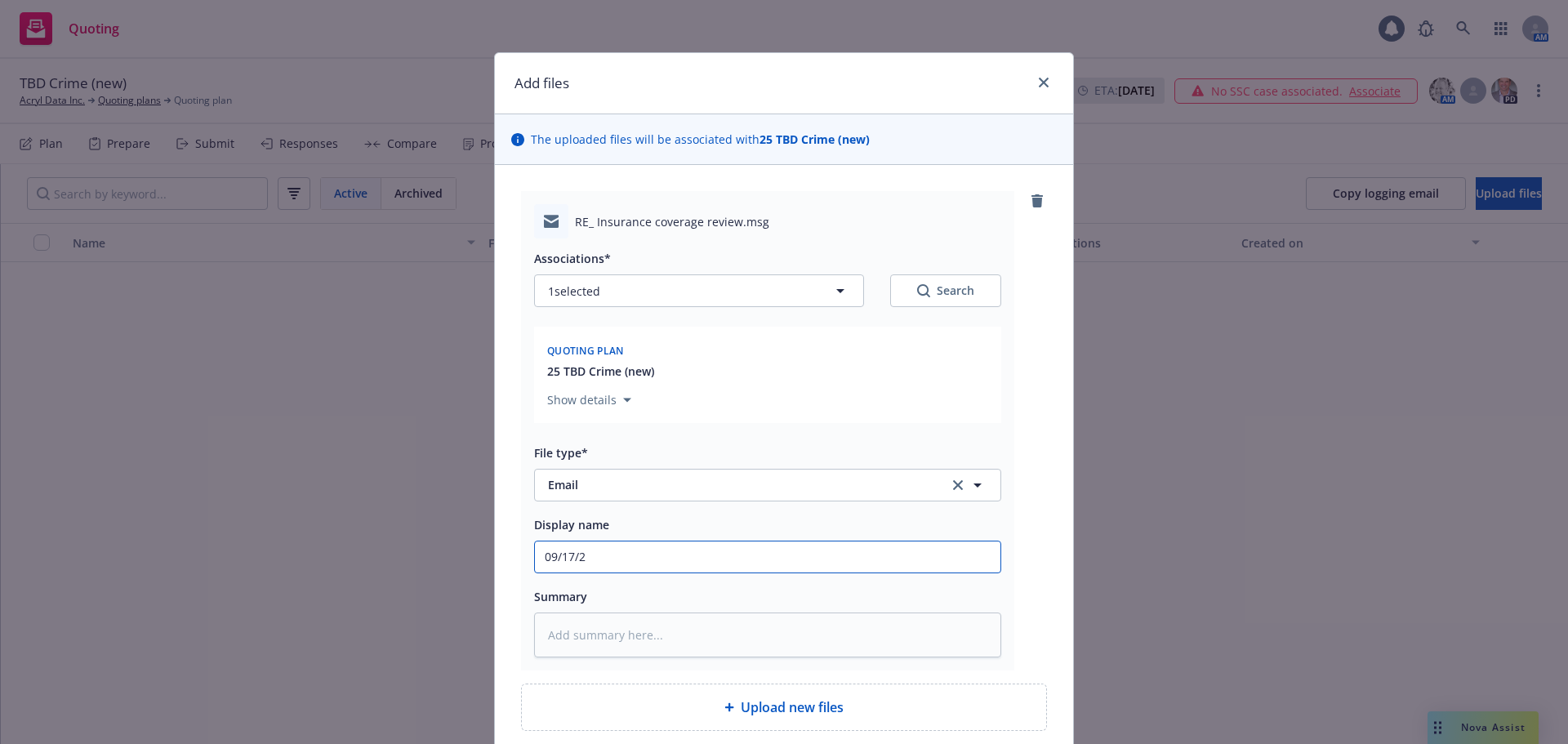
type textarea "x"
type input "09/17/25"
type textarea "x"
type input "09/17/25"
type textarea "x"
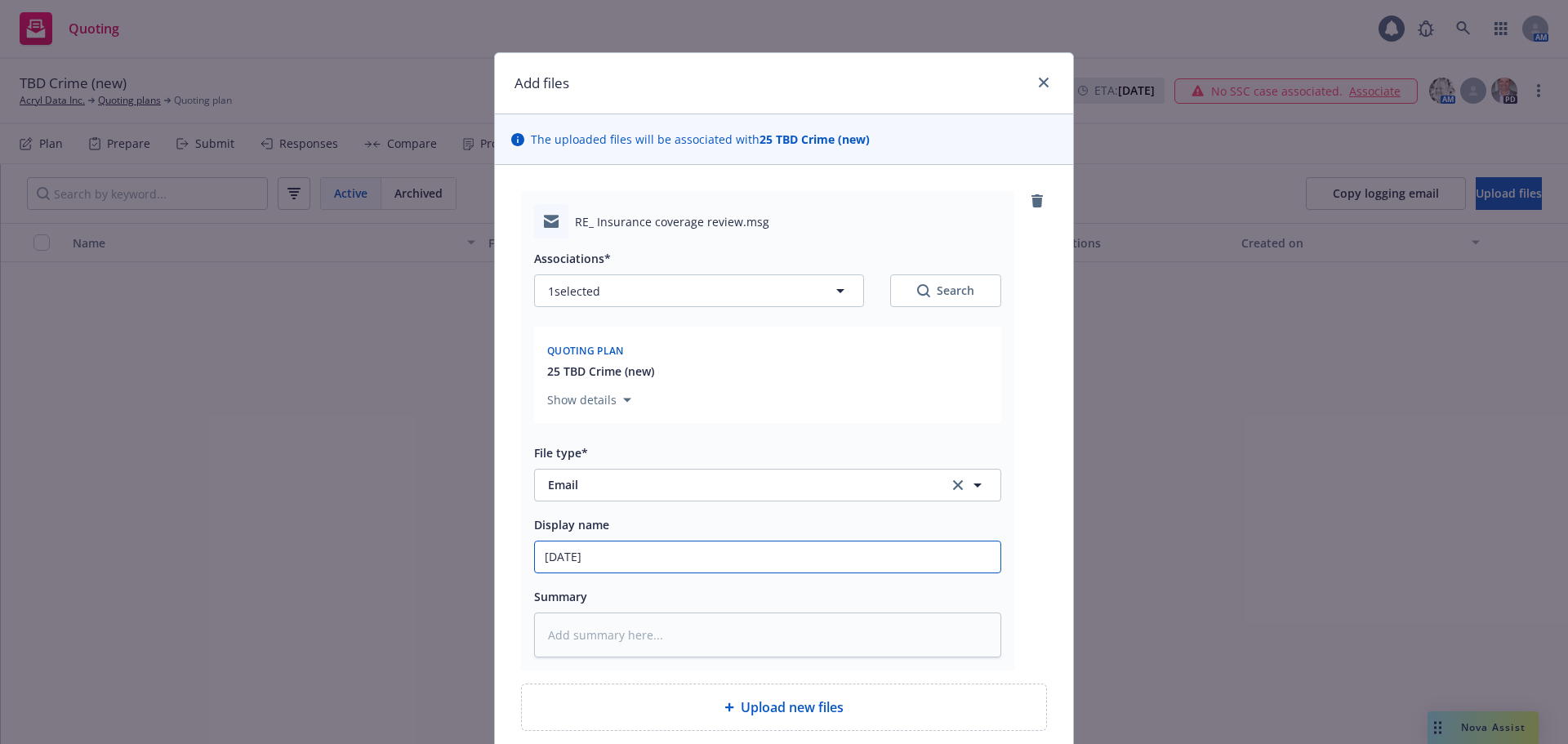
type input "09/17/25 A"
type textarea "x"
type input "09/17/25"
type textarea "x"
type input "09/17/25 C"
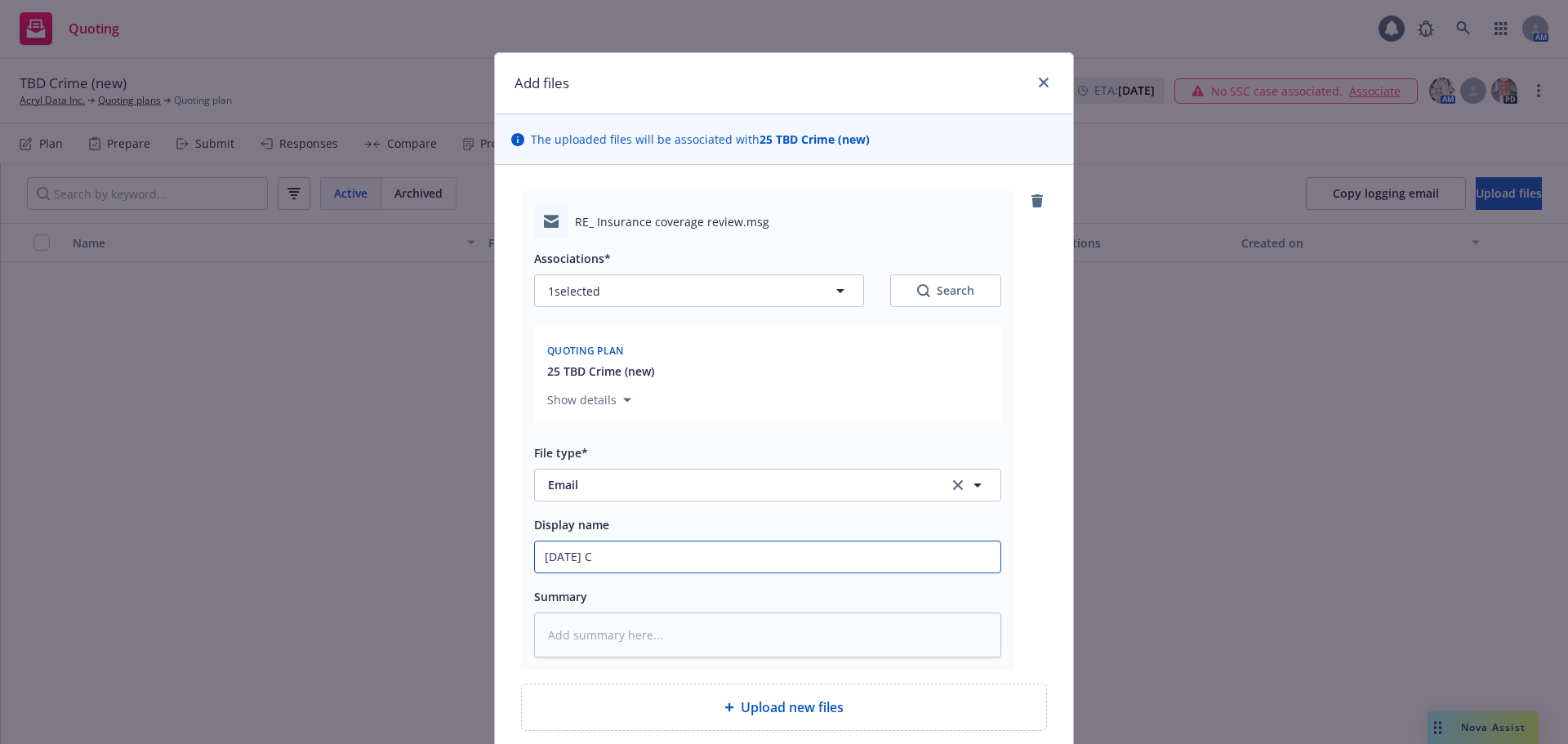
type textarea "x"
type input "09/17/25 Cr"
type textarea "x"
type input "09/17/25 Cri"
type textarea "x"
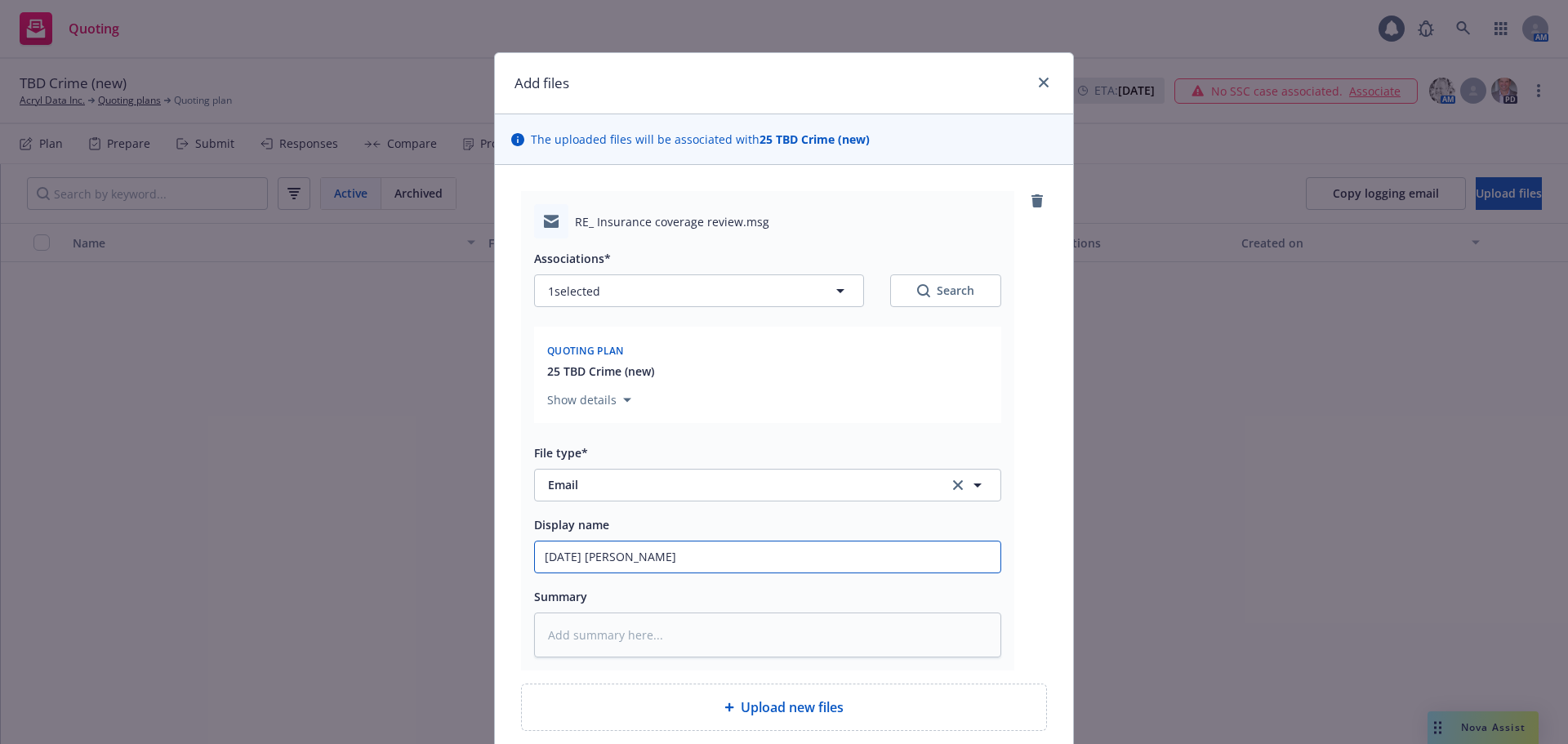
type input "09/17/25 Crime"
type textarea "x"
type input "09/17/25 Crime"
type textarea "x"
type input "09/17/25 Crime -"
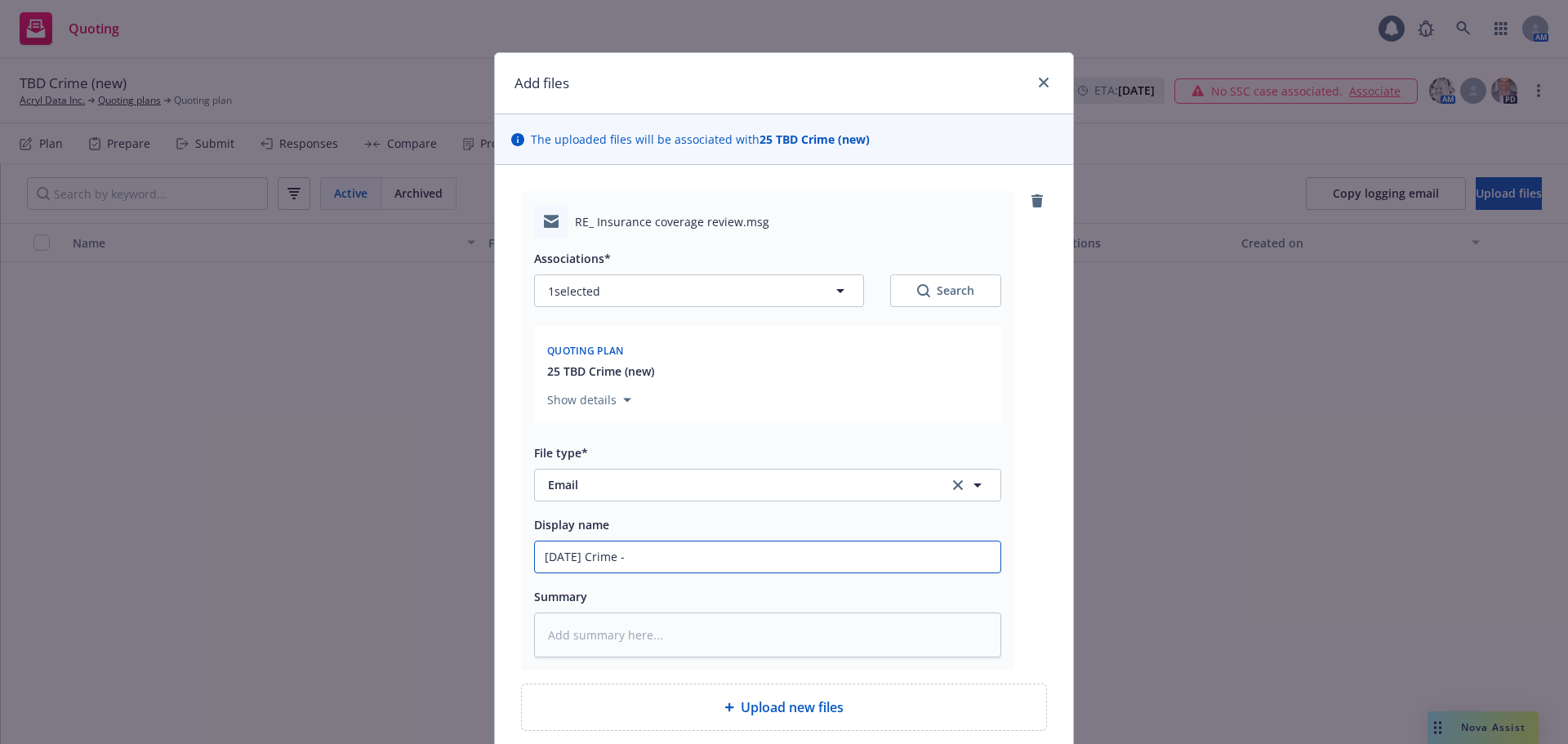
type textarea "x"
type input "09/17/25 Crime -"
type textarea "x"
type input "09/17/25 Crime - a"
type textarea "x"
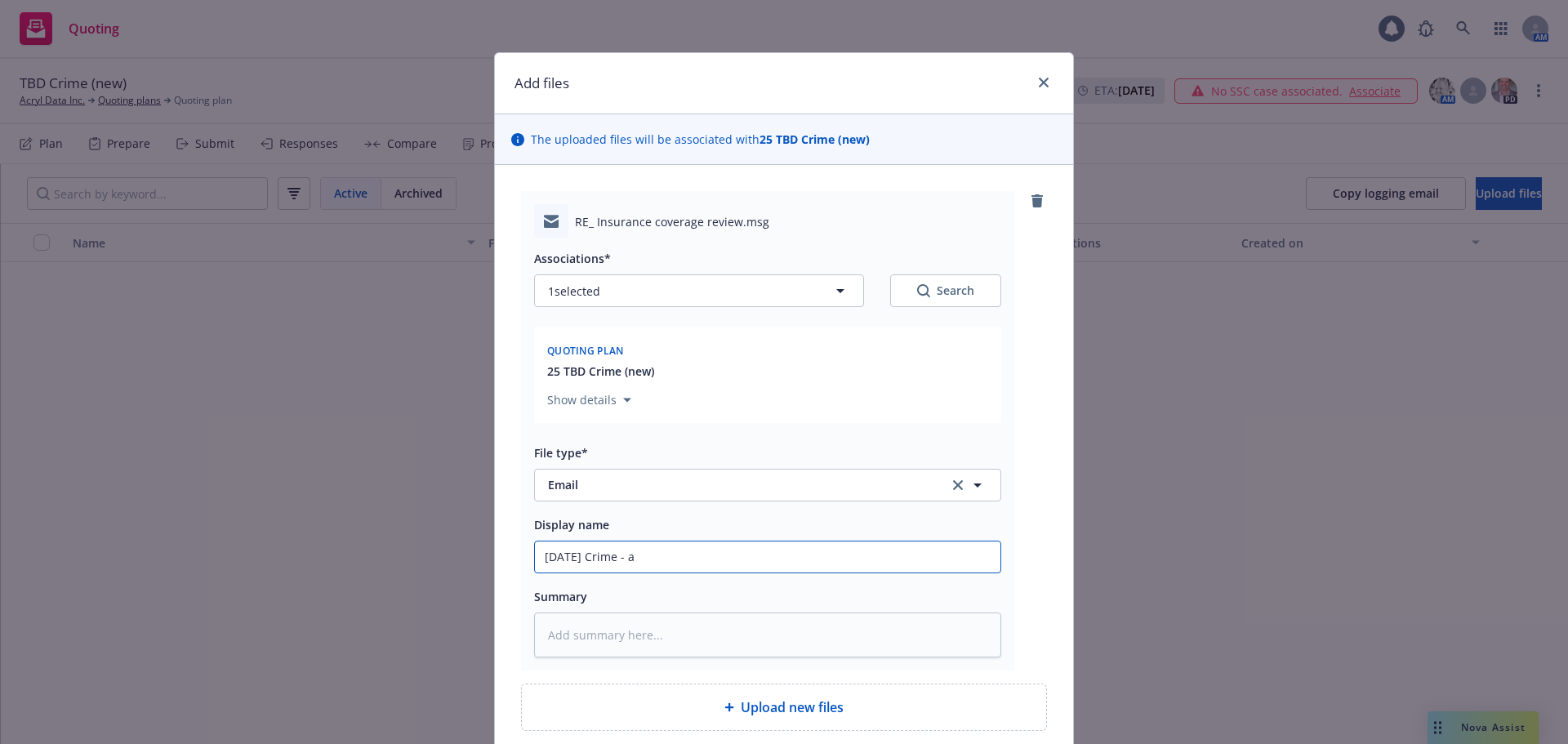
type input "09/17/25 Crime - ap"
type textarea "x"
type input "09/17/25 Crime - app"
type textarea "x"
type input "09/17/25 Crime - apps"
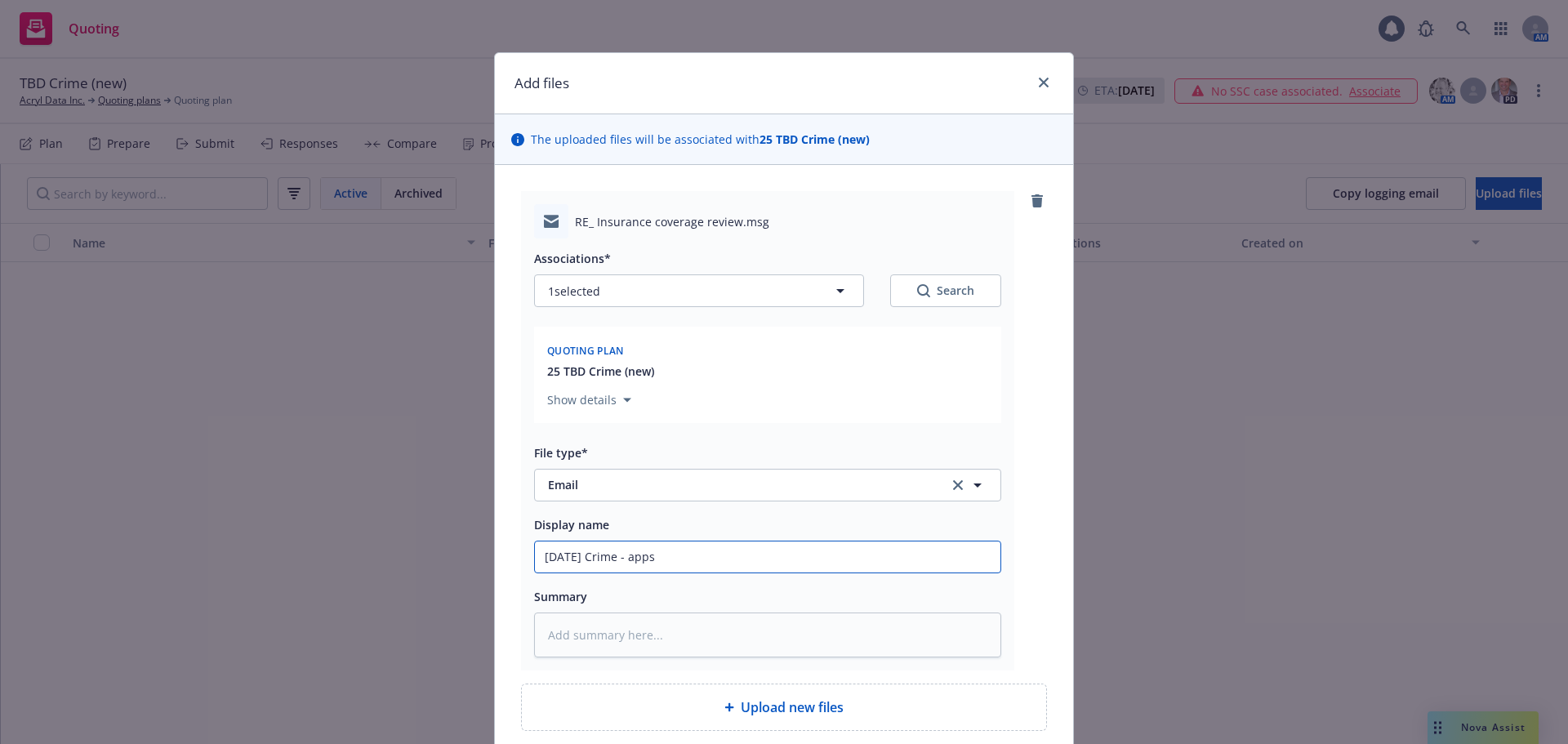
type textarea "x"
type input "09/17/25 Crime - apps"
type textarea "x"
type input "09/17/25 Crime - apps p"
type textarea "x"
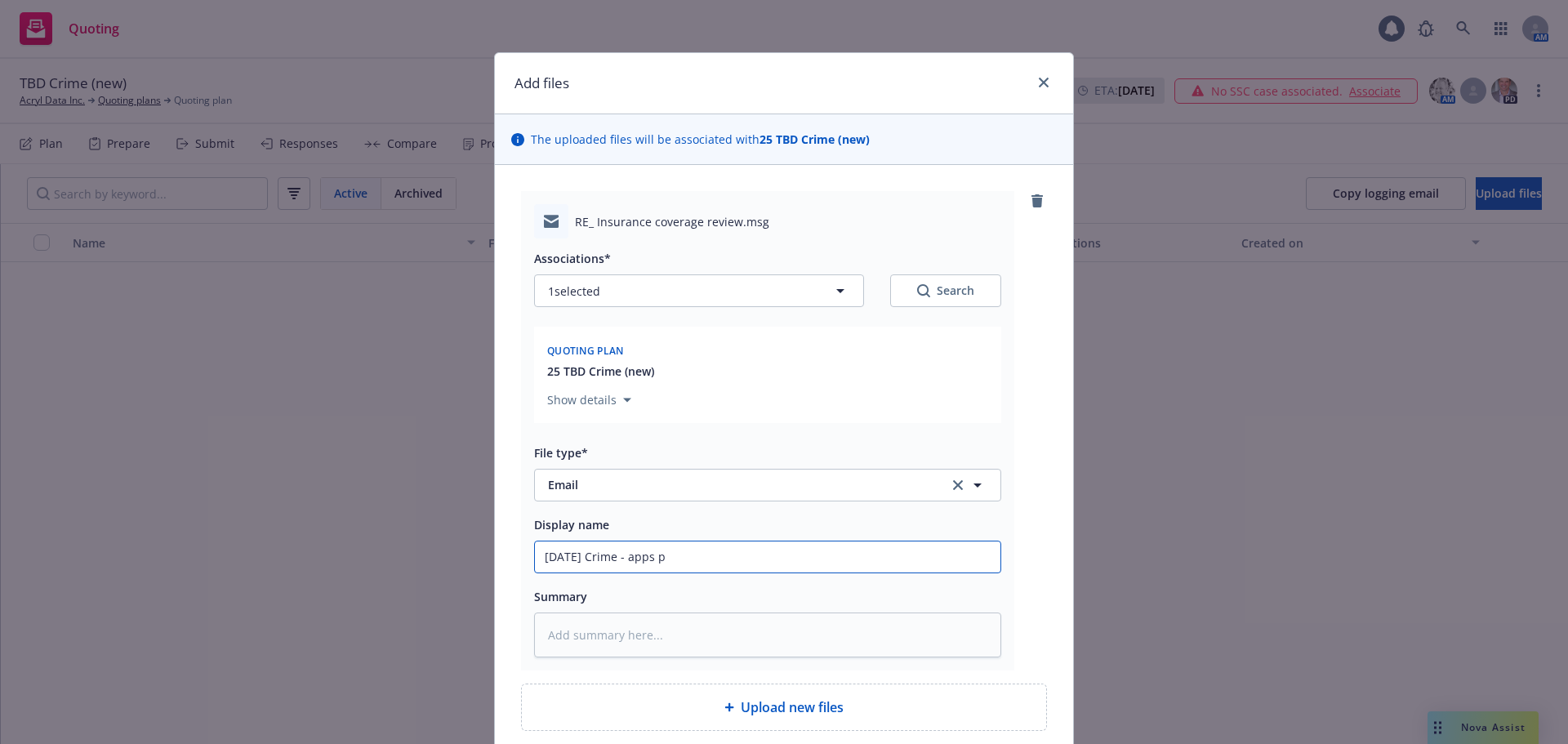
type input "09/17/25 Crime - apps pr"
type textarea "x"
type input "09/17/25 Crime - apps pro"
type textarea "x"
type input "09/17/25 Crime - apps prov"
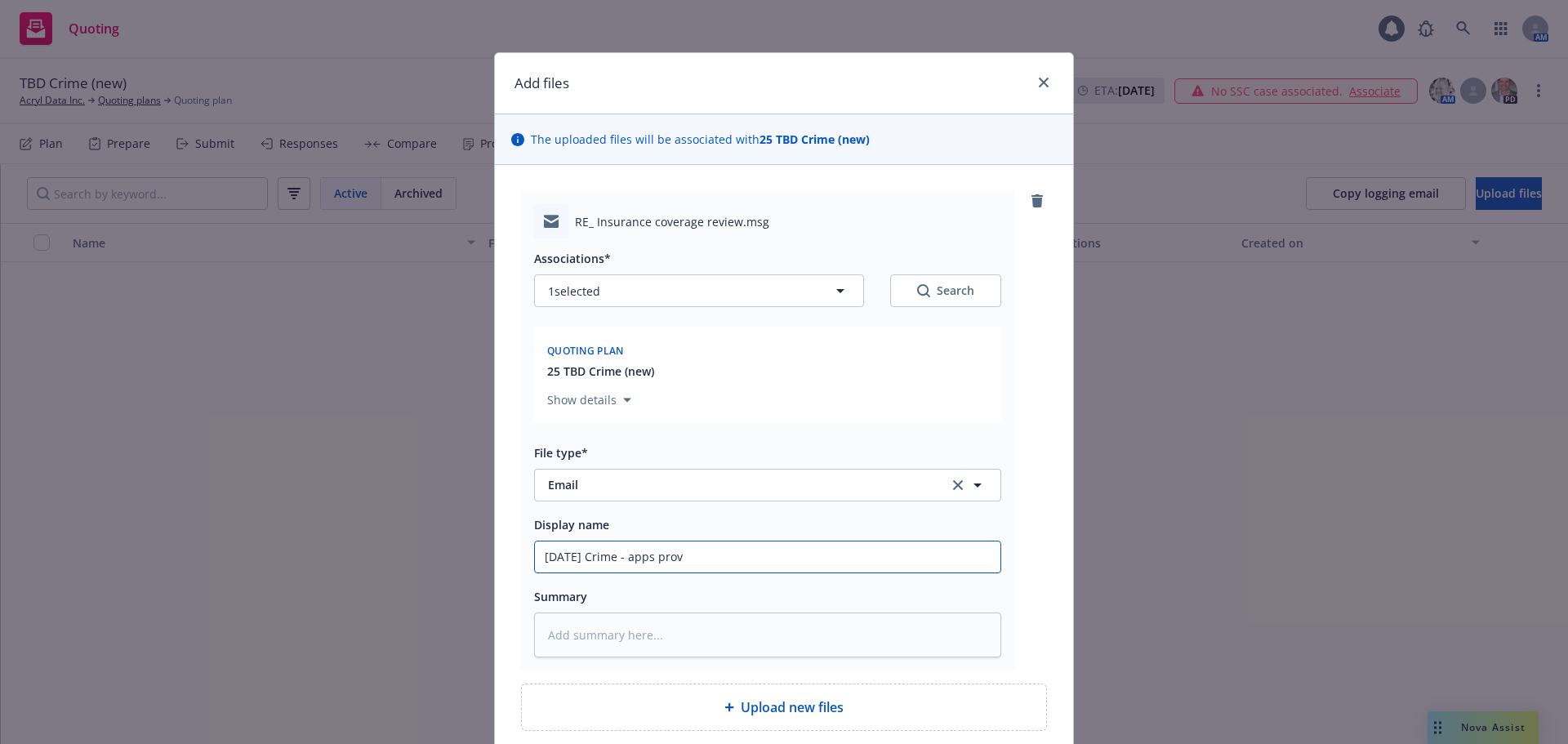
type textarea "x"
type input "09/17/25 Crime - apps provi"
type textarea "x"
type input "09/17/25 Crime - apps provid"
type textarea "x"
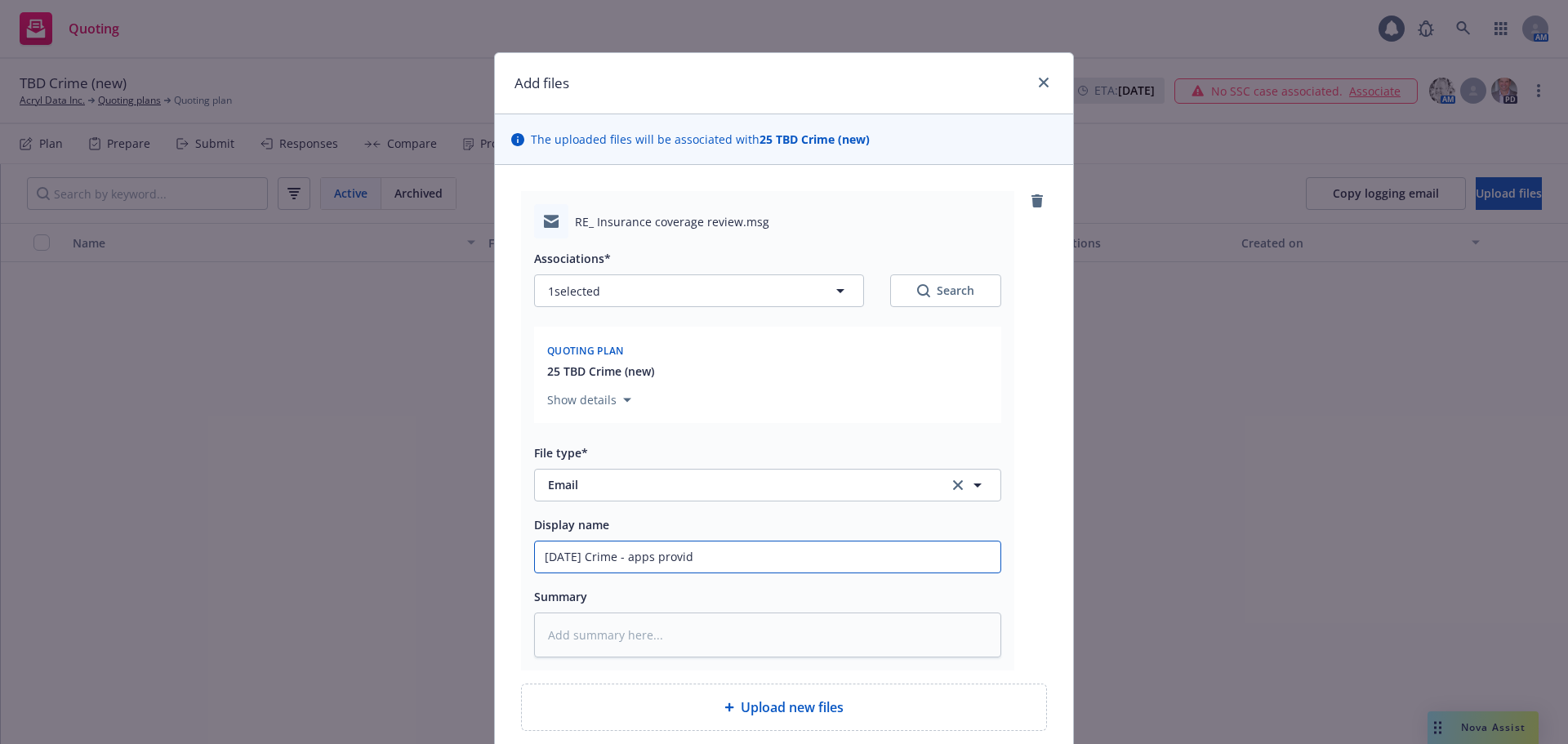
type input "09/17/25 Crime - apps provide"
type textarea "x"
type input "09/17/25 Crime - apps provided"
type textarea "x"
type input "09/17/25 Crime - apps provided"
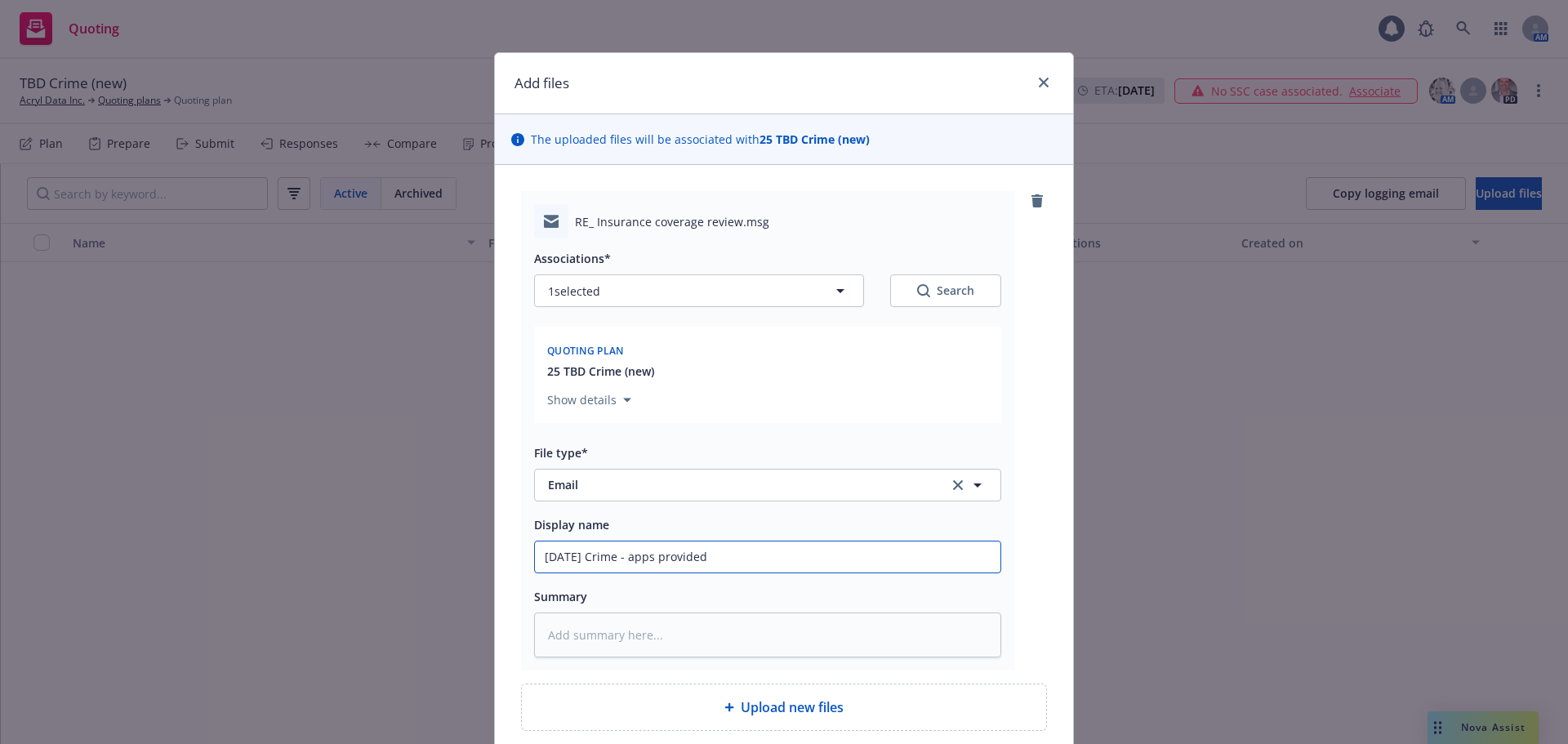
type textarea "x"
type input "09/17/25 Crime - apps provided t"
type textarea "x"
type input "09/17/25 Crime - apps provided to"
type textarea "x"
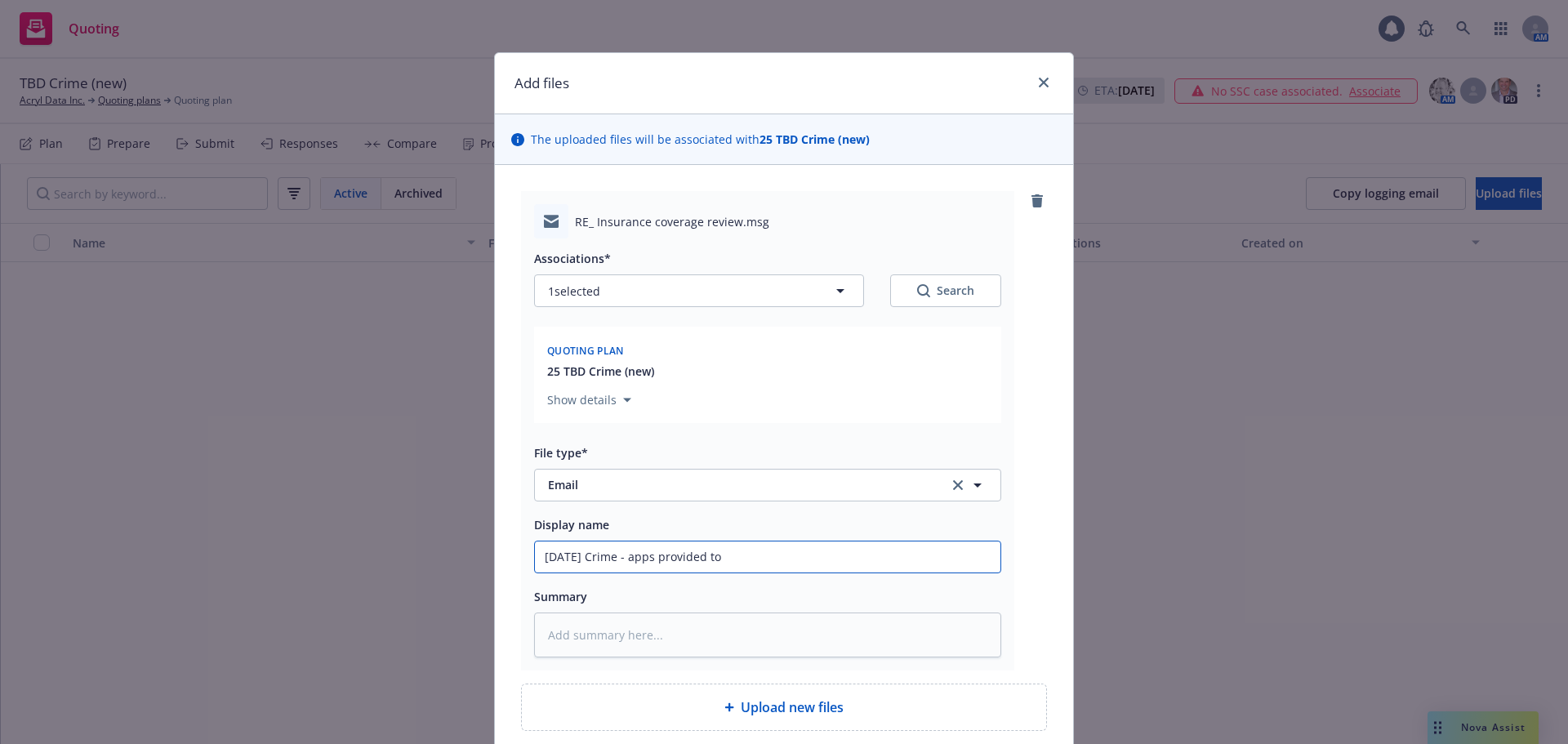
type input "09/17/25 Crime - apps provided to"
type textarea "x"
type input "09/17/25 Crime - apps provided to c"
type textarea "x"
type input "09/17/25 Crime - apps provided to cl"
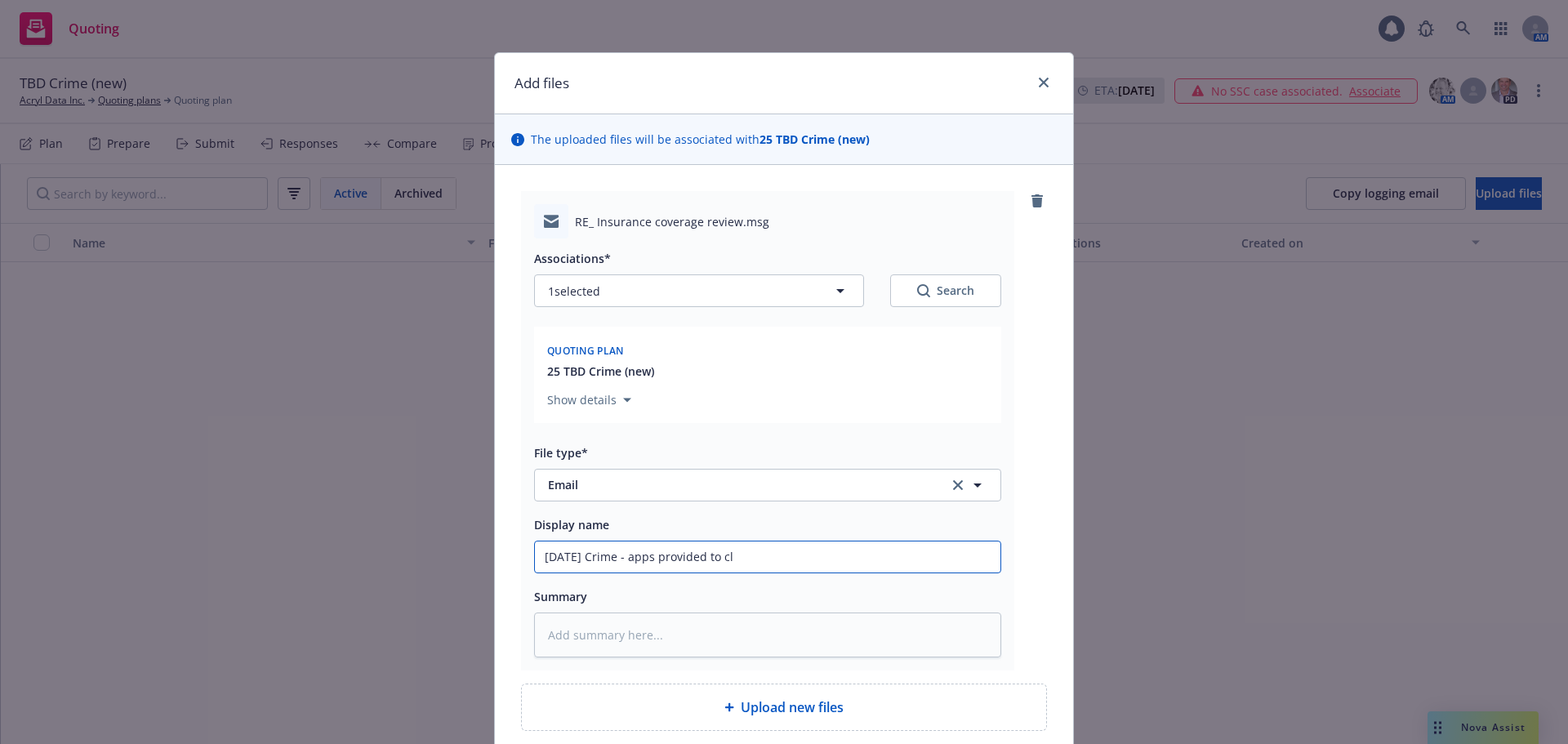
type textarea "x"
type input "09/17/25 Crime - apps provided to cli"
type textarea "x"
type input "09/17/25 Crime - apps provided to clie"
type textarea "x"
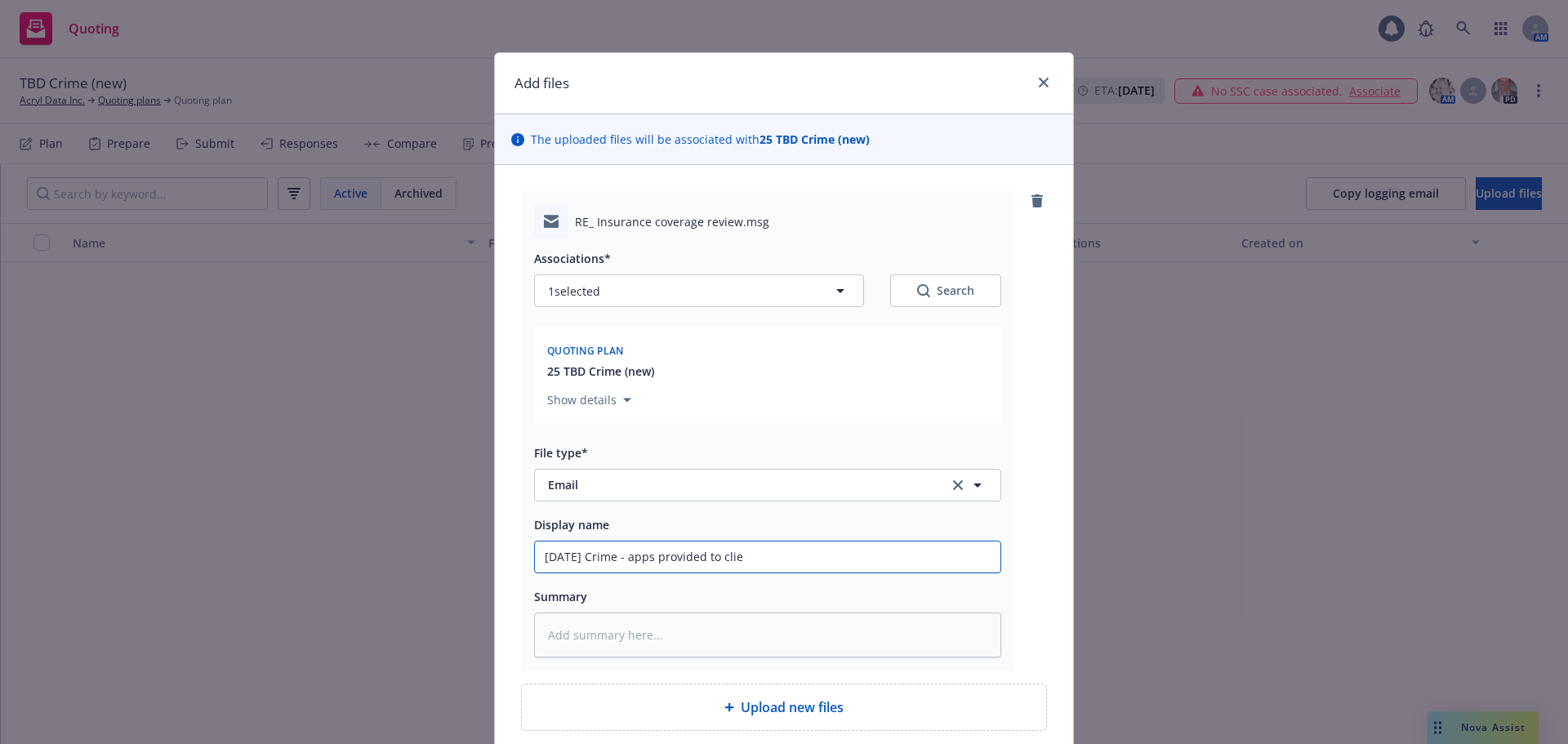
type input "09/17/25 Crime - apps provided to clien"
type textarea "x"
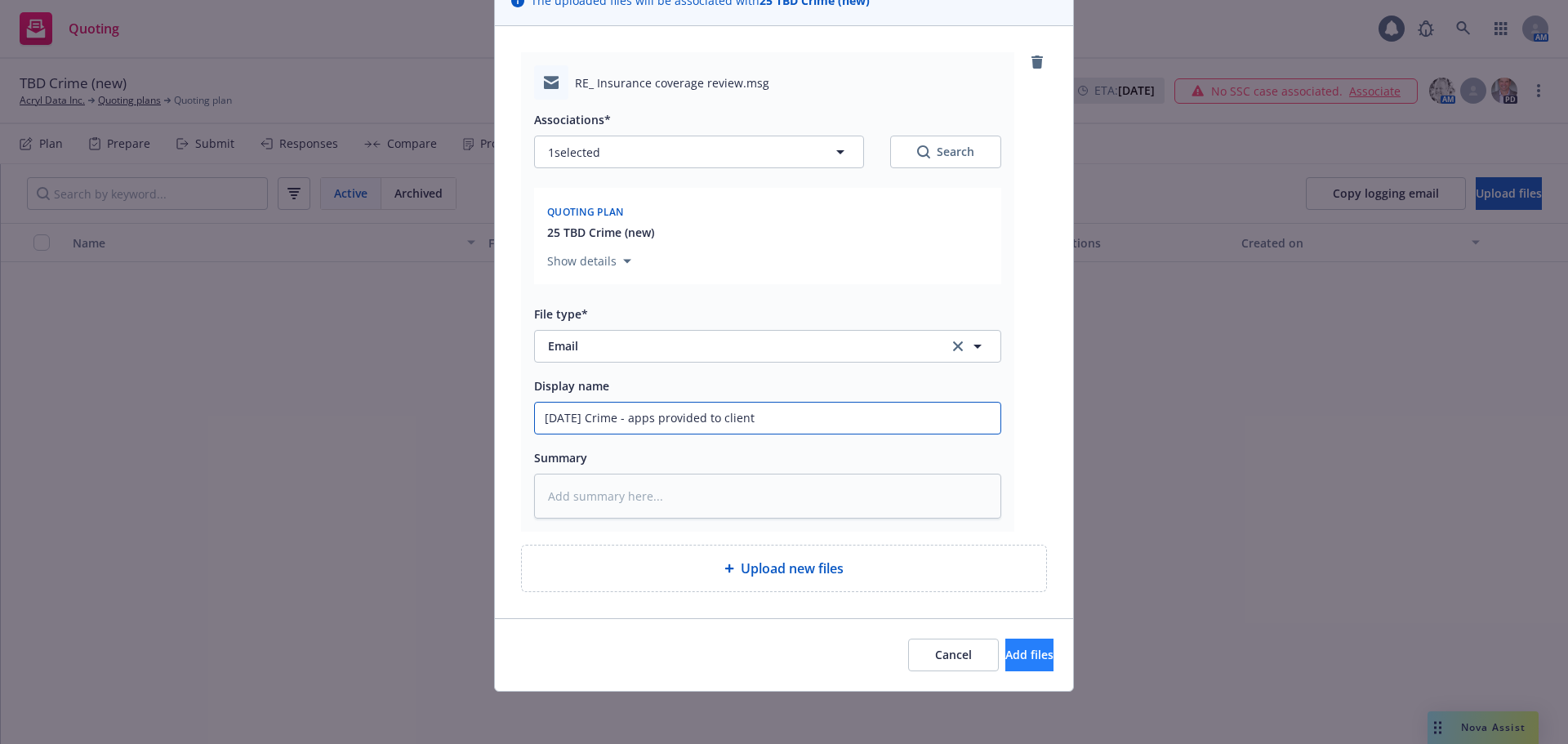
type input "09/17/25 Crime - apps provided to client"
click at [1005, 656] on span "Add files" at bounding box center [1029, 654] width 48 height 16
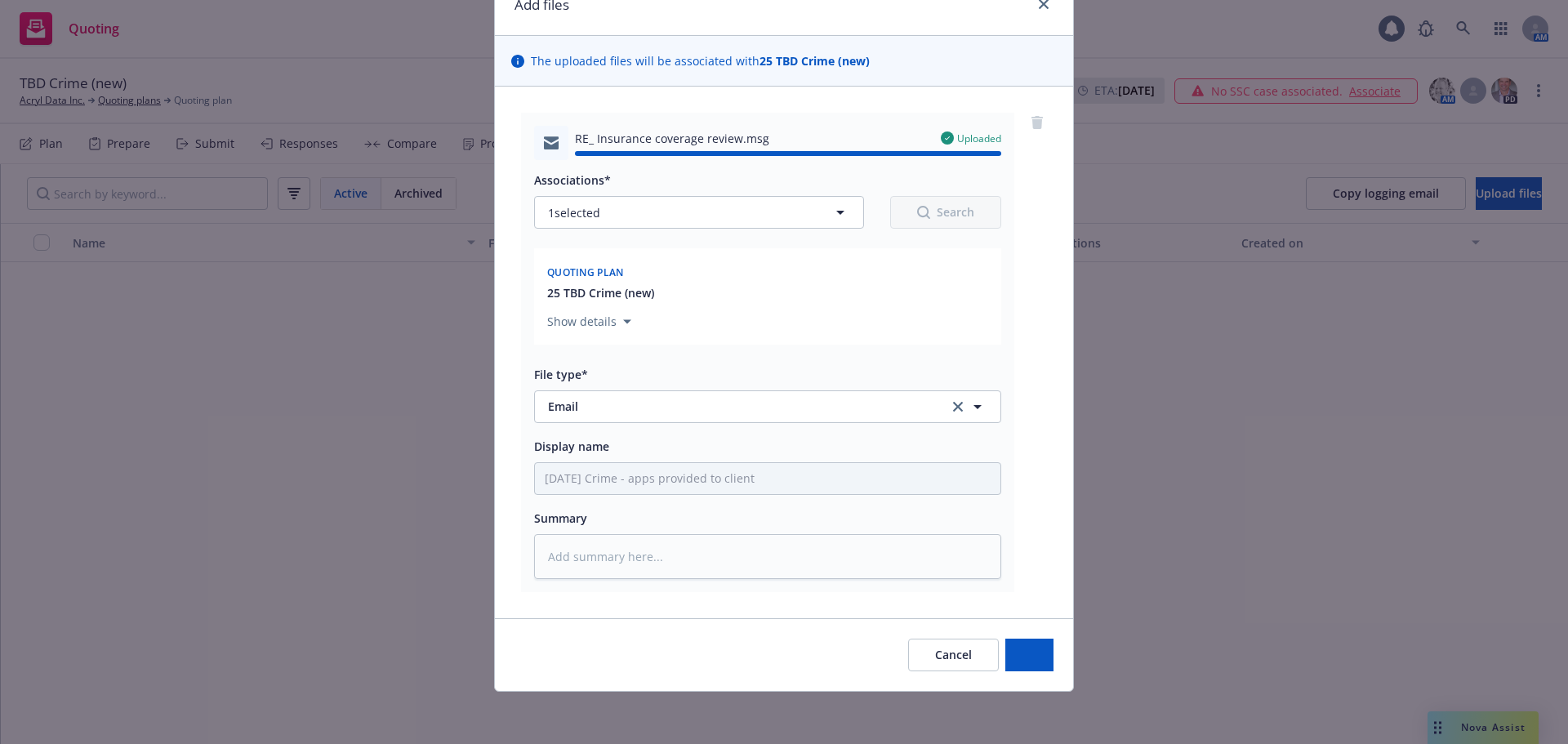
type textarea "x"
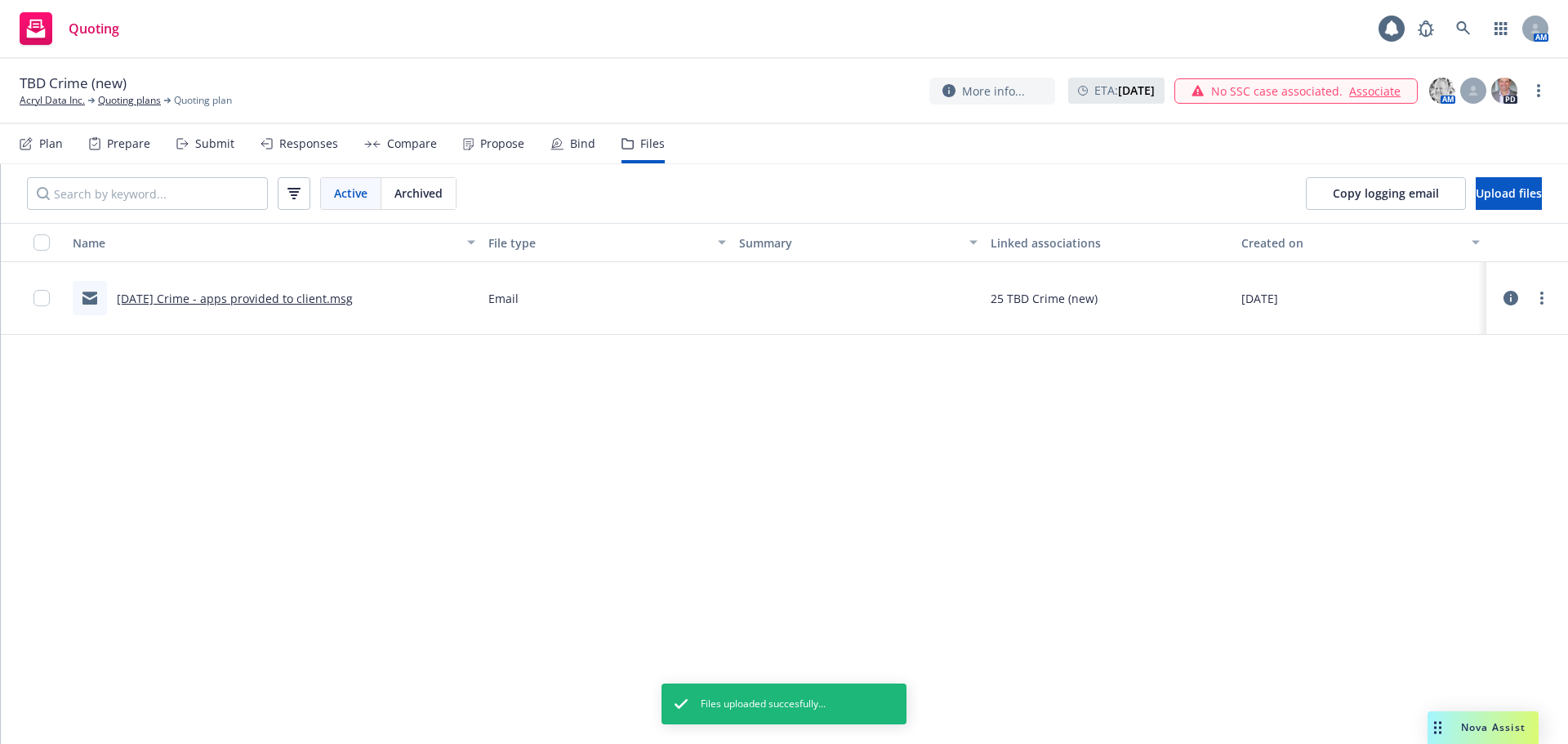
click at [54, 147] on div "Plan" at bounding box center [51, 143] width 24 height 13
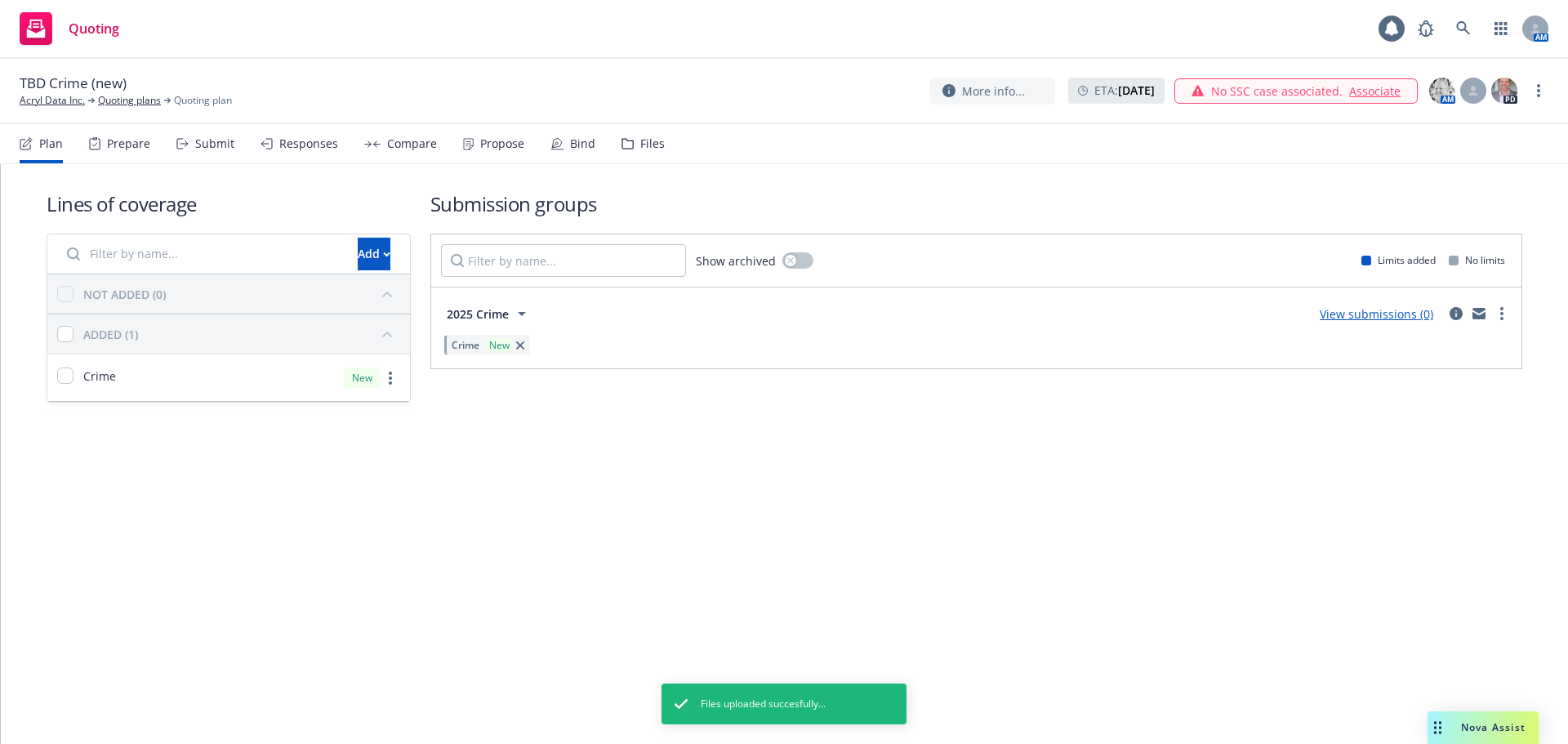
click at [1389, 319] on link "View submissions (0)" at bounding box center [1375, 314] width 113 height 16
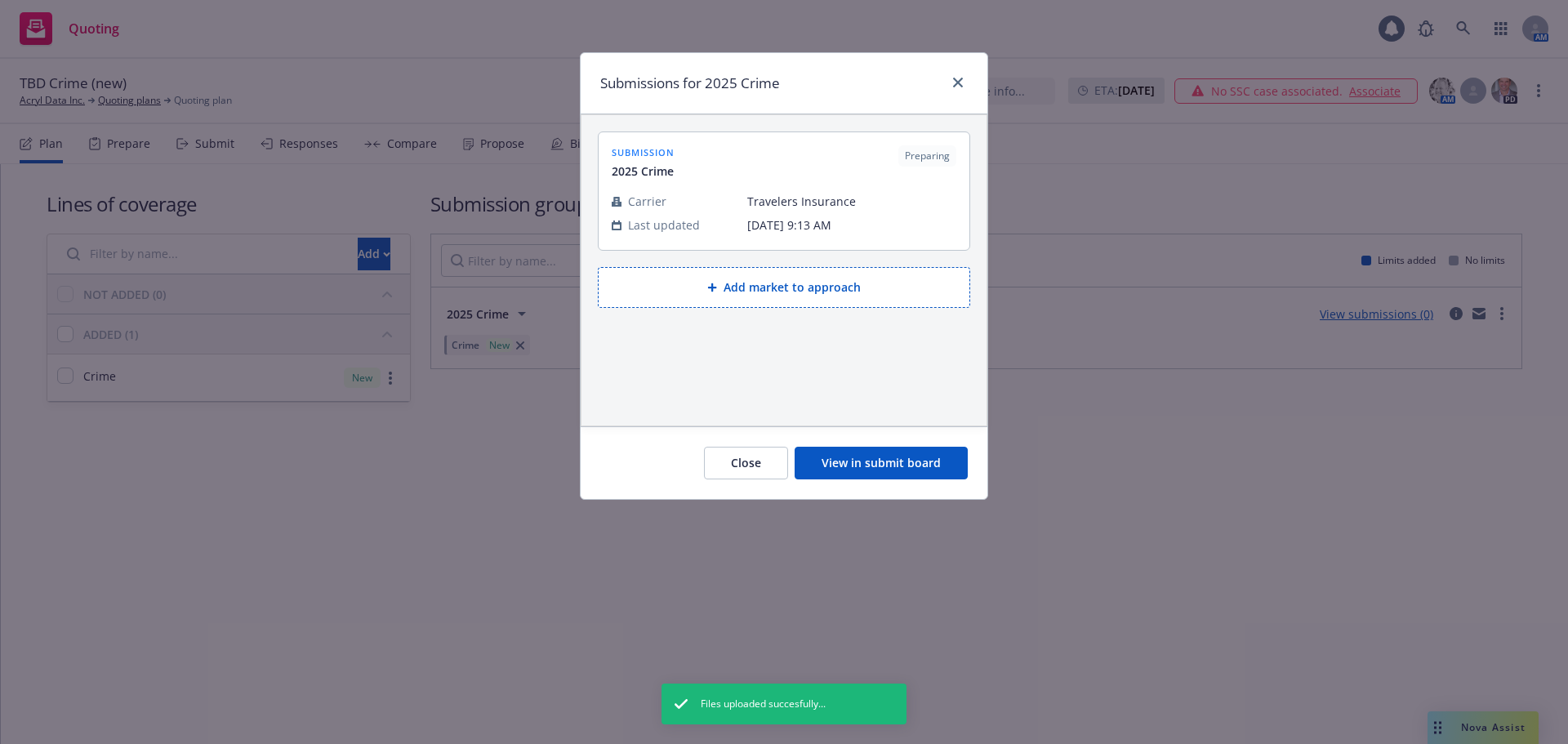
click at [838, 461] on button "View in submit board" at bounding box center [880, 463] width 173 height 33
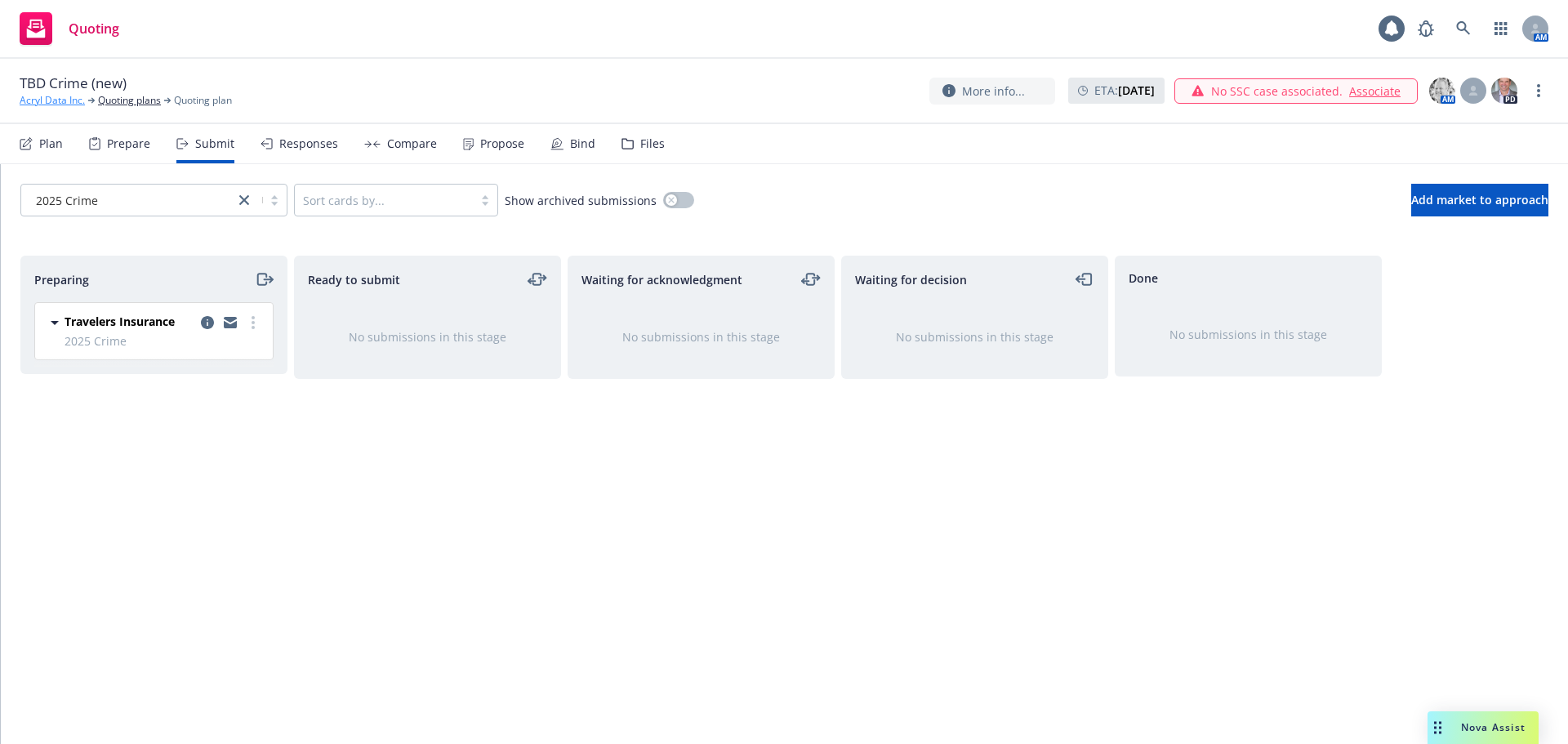
click at [43, 103] on link "Acryl Data Inc." at bounding box center [52, 100] width 65 height 15
